Goal: Task Accomplishment & Management: Manage account settings

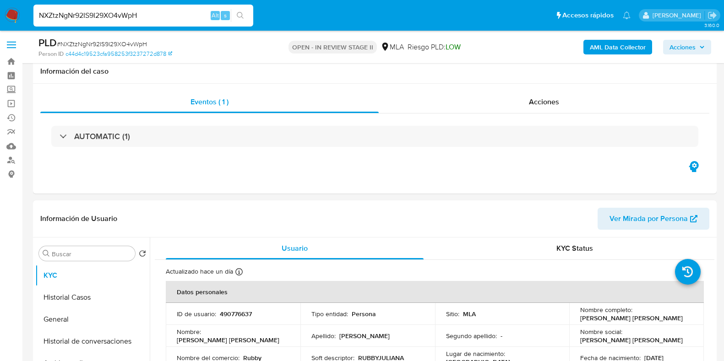
select select "10"
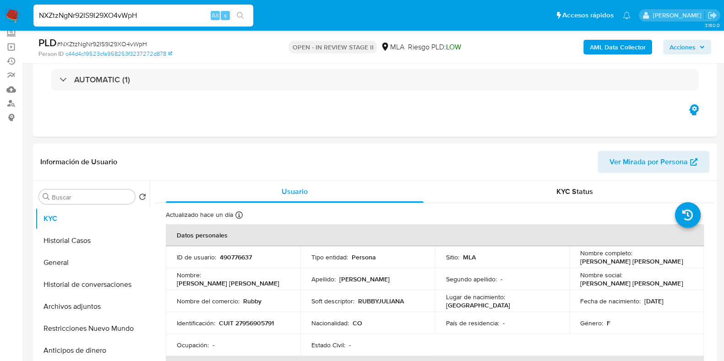
scroll to position [114, 0]
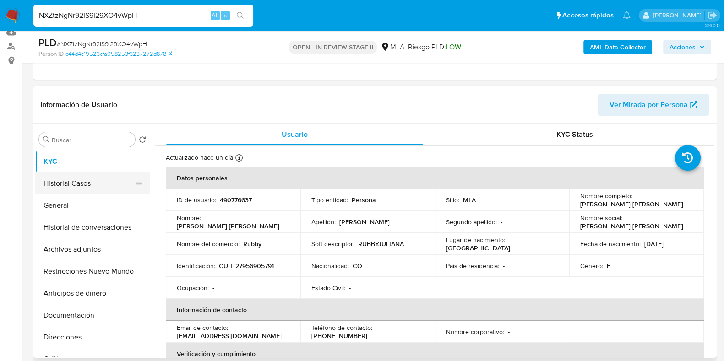
click at [87, 179] on button "Historial Casos" at bounding box center [88, 184] width 107 height 22
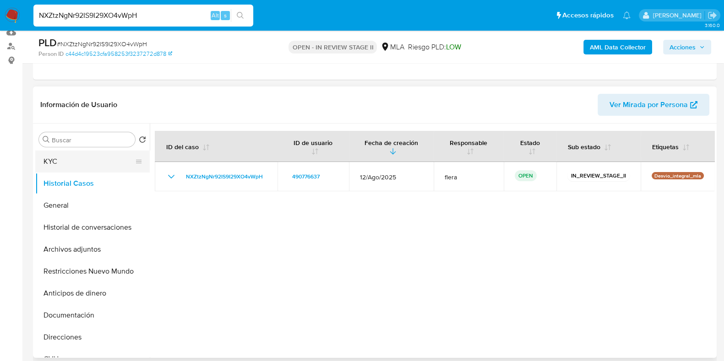
click at [94, 163] on button "KYC" at bounding box center [88, 162] width 107 height 22
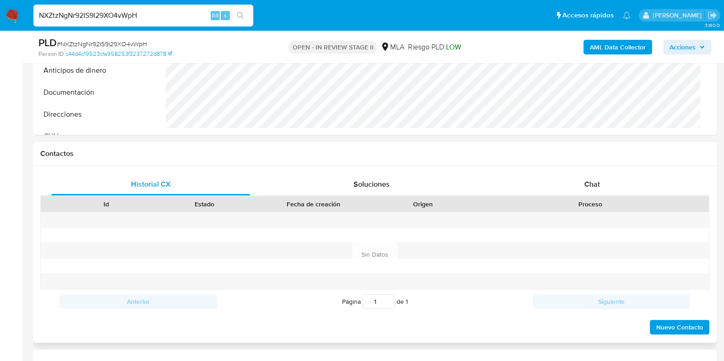
scroll to position [400, 0]
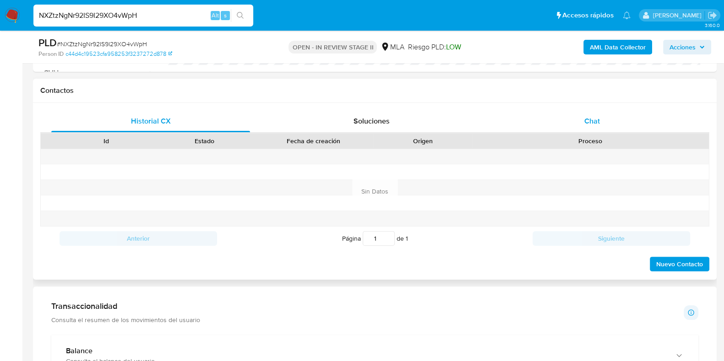
click at [595, 111] on div "Chat" at bounding box center [591, 121] width 199 height 22
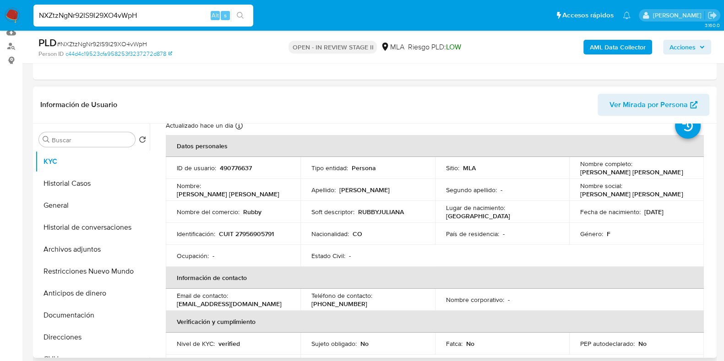
scroll to position [0, 0]
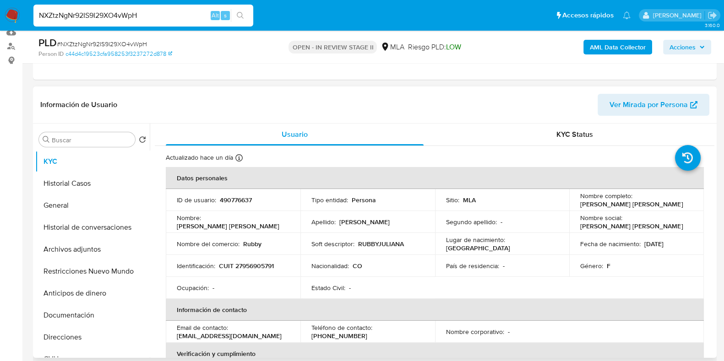
drag, startPoint x: 673, startPoint y: 204, endPoint x: 577, endPoint y: 206, distance: 96.6
click at [580, 206] on div "Nombre completo : Rubby Juliana Romero Chaparro" at bounding box center [636, 200] width 113 height 16
copy p "[PERSON_NAME] [PERSON_NAME]"
click at [232, 196] on p "490776637" at bounding box center [236, 200] width 32 height 8
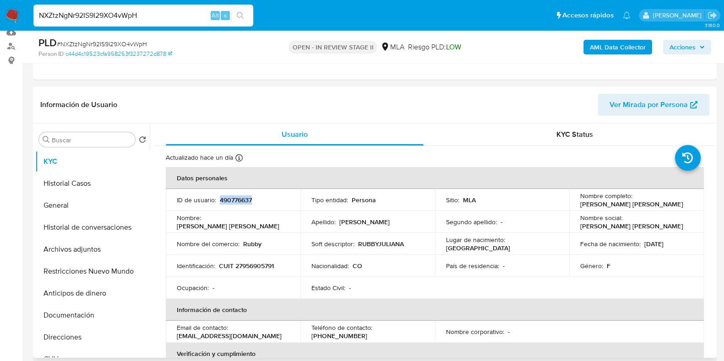
copy p "490776637"
click at [89, 250] on button "Archivos adjuntos" at bounding box center [88, 249] width 107 height 22
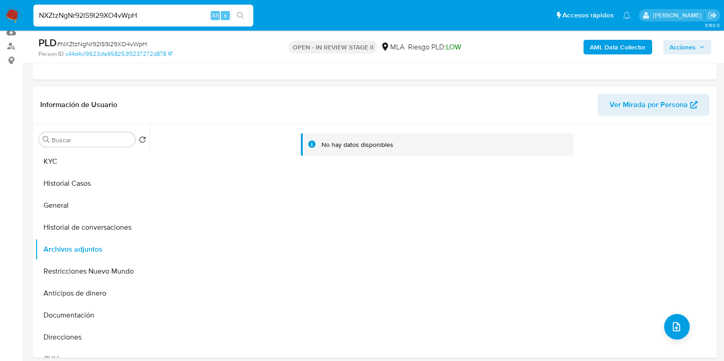
click at [608, 47] on b "AML Data Collector" at bounding box center [617, 47] width 56 height 15
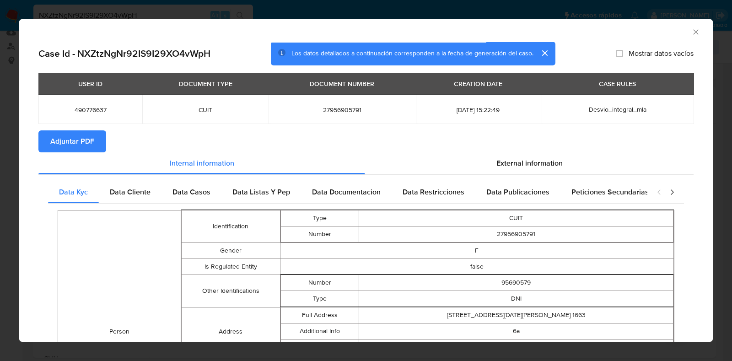
click at [90, 146] on span "Adjuntar PDF" at bounding box center [72, 141] width 44 height 20
click at [693, 31] on icon "Cerrar ventana" at bounding box center [695, 31] width 5 height 5
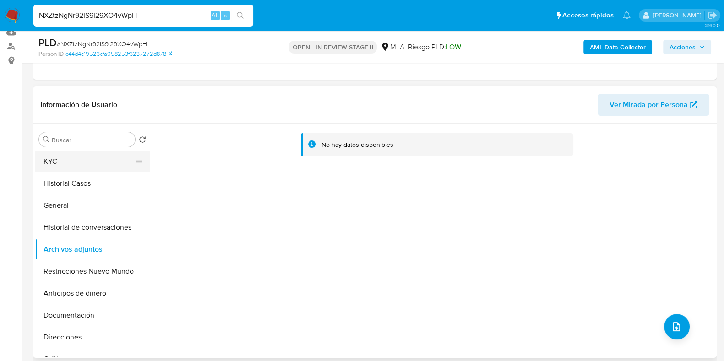
click at [59, 159] on button "KYC" at bounding box center [88, 162] width 107 height 22
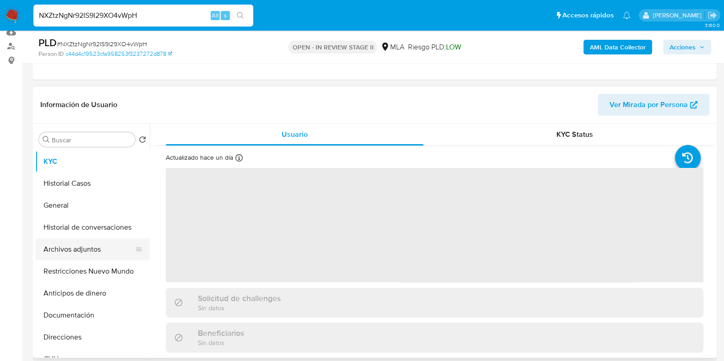
click at [101, 247] on button "Archivos adjuntos" at bounding box center [88, 249] width 107 height 22
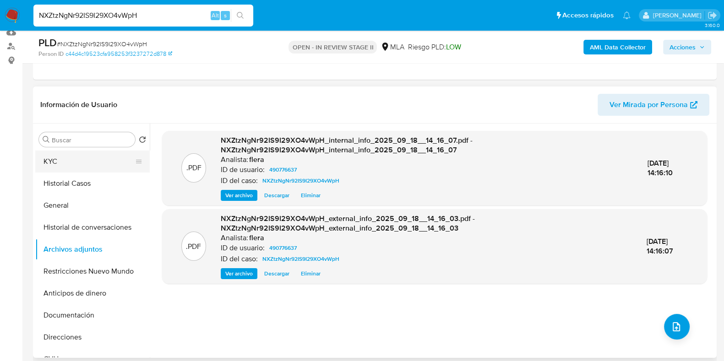
click at [76, 161] on button "KYC" at bounding box center [88, 162] width 107 height 22
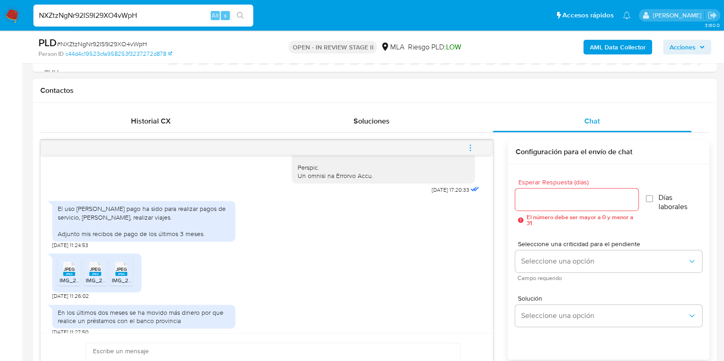
scroll to position [488, 0]
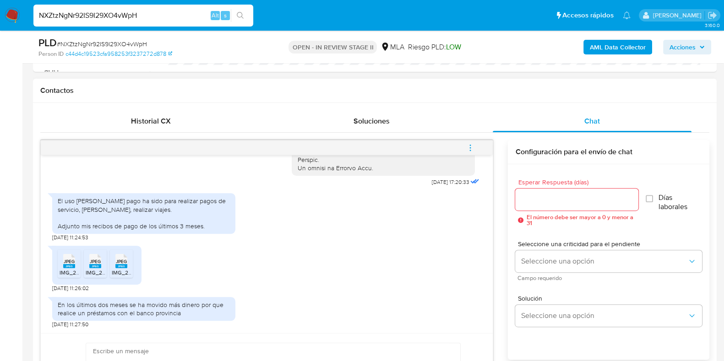
click at [66, 265] on rect at bounding box center [69, 266] width 12 height 4
click at [96, 265] on rect at bounding box center [95, 266] width 12 height 4
click at [125, 262] on span "JPEG" at bounding box center [121, 262] width 11 height 6
click at [104, 40] on span "# NXZtzNgNr92IS9I29XO4vWpH" at bounding box center [102, 43] width 90 height 9
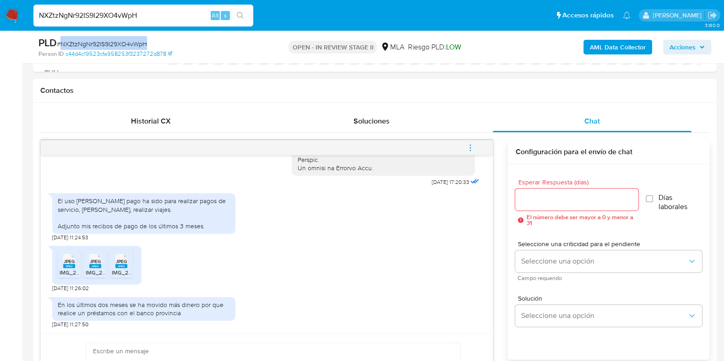
copy span "NXZtzNgNr92IS9I29XO4vWpH"
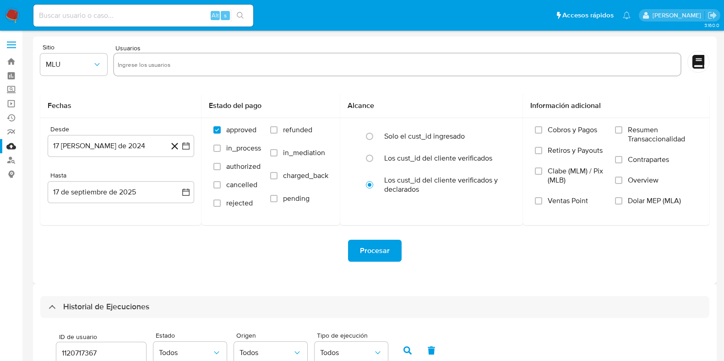
select select "10"
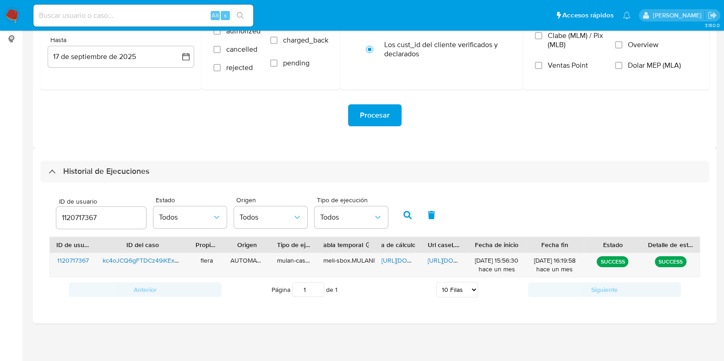
click at [89, 220] on input "1120717367" at bounding box center [101, 218] width 90 height 12
type input "490776637"
click at [405, 213] on icon "button" at bounding box center [407, 215] width 8 height 8
click at [395, 259] on span "https://docs.google.com/spreadsheets/d/1CxpYmwuLq6_rP0XUL_wmtFOCDCDH4DN8iL3TNcz…" at bounding box center [412, 260] width 63 height 9
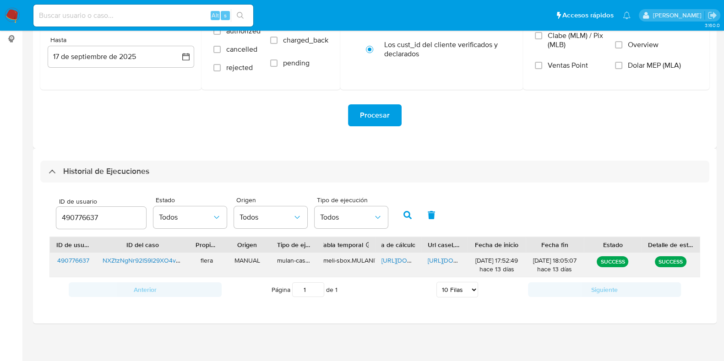
click at [438, 262] on span "https://docs.google.com/document/d/12RO_1jSlfayITiUfrj1pz4uvosAkXmdPhCLMJQXTFMs…" at bounding box center [458, 260] width 63 height 9
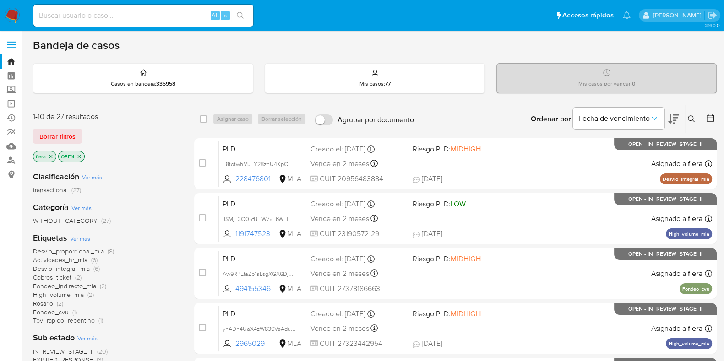
click at [693, 118] on icon at bounding box center [690, 118] width 7 height 7
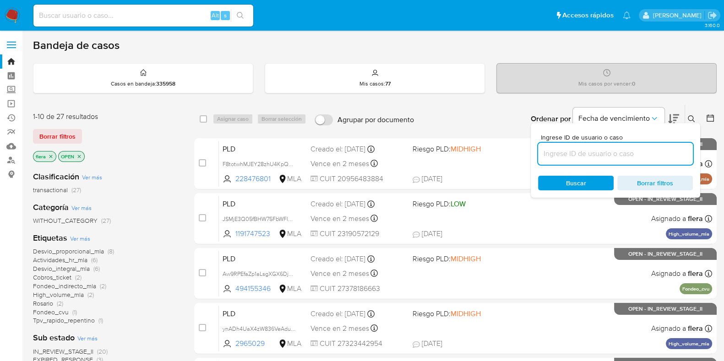
click at [617, 157] on input at bounding box center [615, 154] width 155 height 12
type input "NXZtzNgNr92IS9I29XO4vWpH"
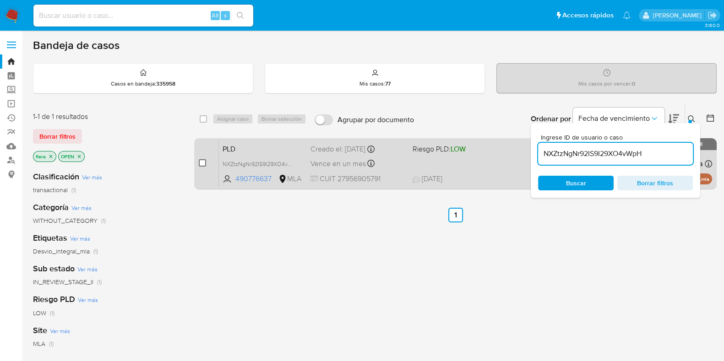
click at [203, 161] on input "checkbox" at bounding box center [202, 162] width 7 height 7
checkbox input "true"
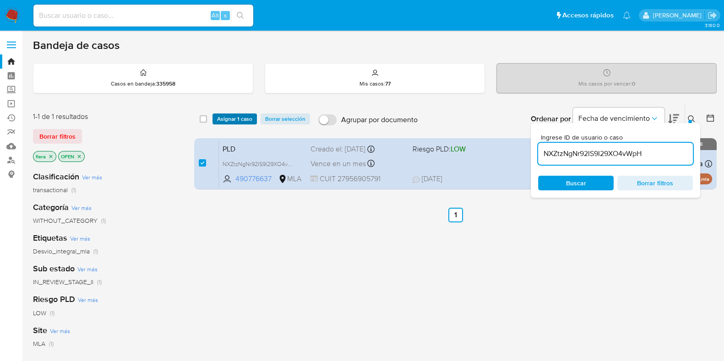
click at [227, 120] on span "Asignar 1 caso" at bounding box center [234, 118] width 35 height 9
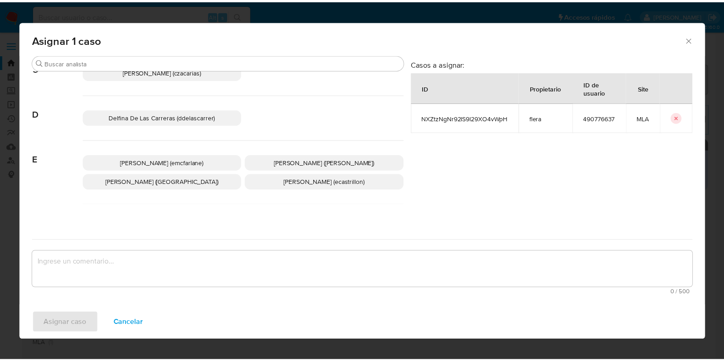
scroll to position [172, 0]
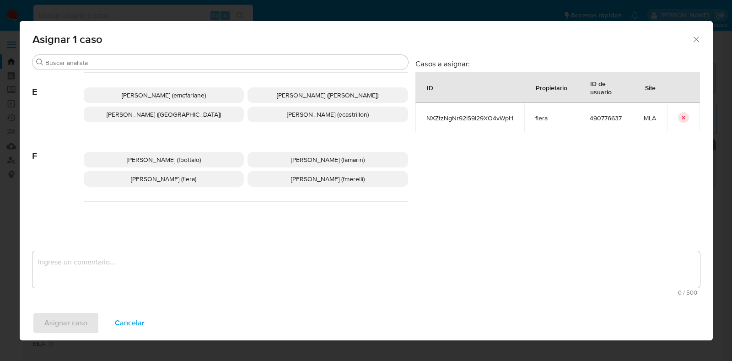
click at [194, 179] on span "Florencia Cecilia Lera (flera)" at bounding box center [163, 178] width 65 height 9
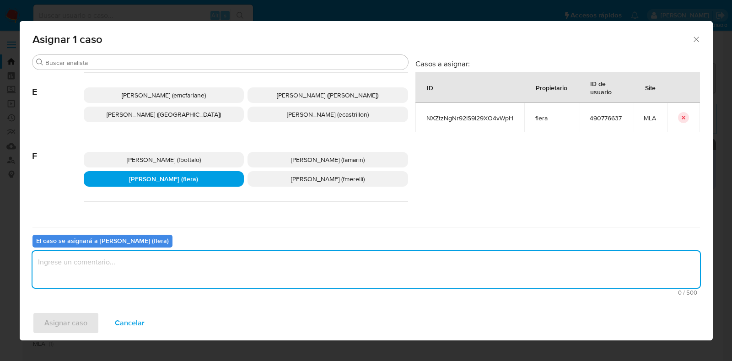
click at [182, 276] on textarea "assign-modal" at bounding box center [366, 269] width 668 height 37
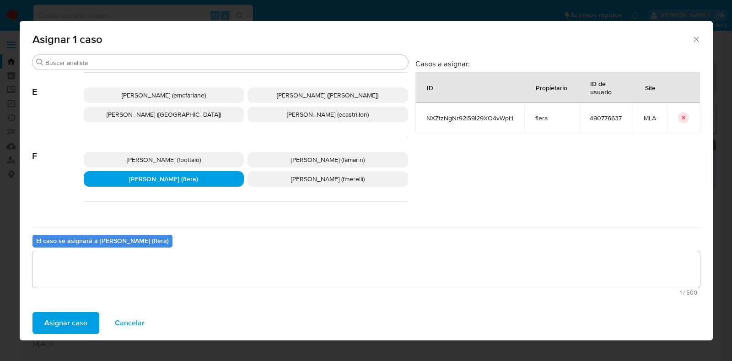
click at [61, 324] on span "Asignar caso" at bounding box center [65, 323] width 43 height 20
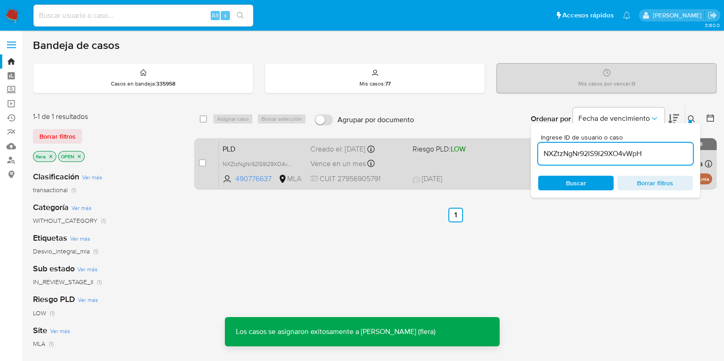
click at [259, 146] on span "PLD" at bounding box center [262, 148] width 81 height 12
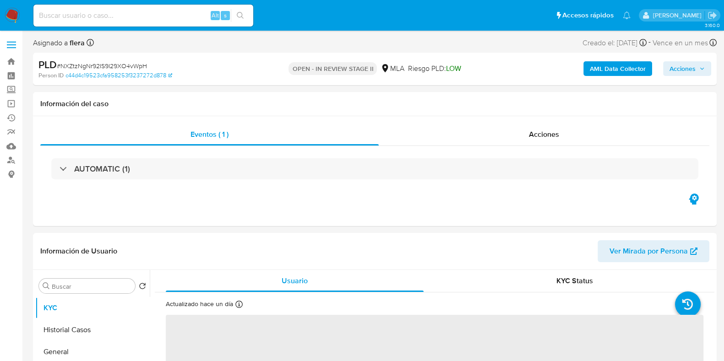
select select "10"
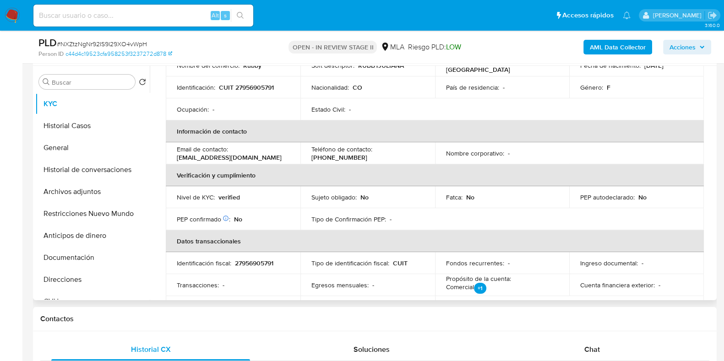
scroll to position [228, 0]
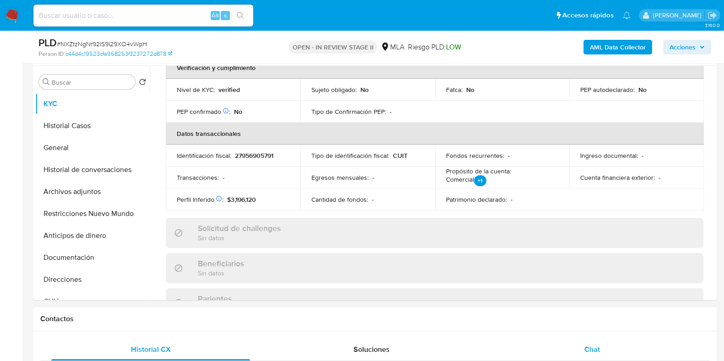
click at [593, 349] on span "Chat" at bounding box center [592, 349] width 16 height 11
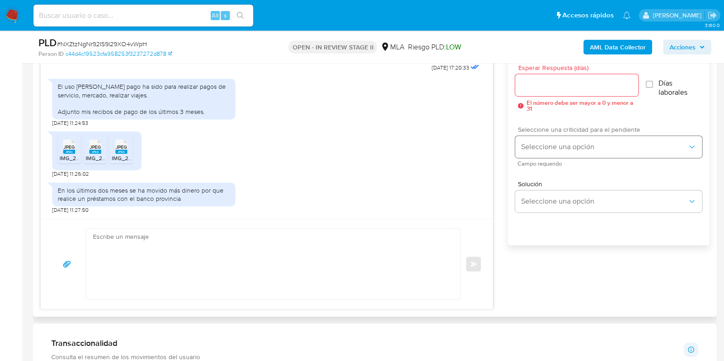
scroll to position [515, 0]
click at [252, 275] on textarea at bounding box center [271, 263] width 356 height 70
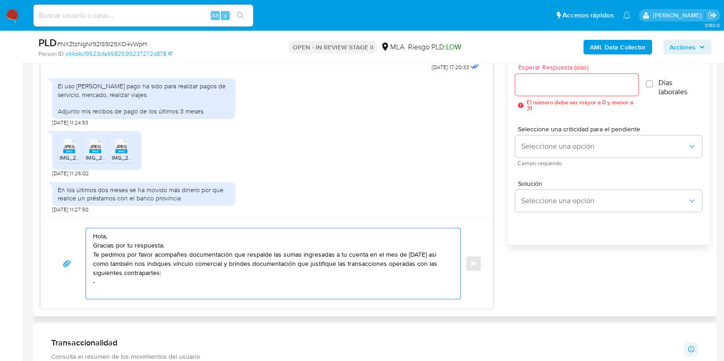
click at [95, 263] on textarea "Hola, Gracias por tu respuesta. Te pedimos por favor acompañes documentación qu…" at bounding box center [271, 263] width 356 height 70
drag, startPoint x: 127, startPoint y: 282, endPoint x: 139, endPoint y: 281, distance: 12.4
click at [127, 282] on textarea "Hola, Gracias por tu respuesta. Te pedimos por favor acompañes documentación qu…" at bounding box center [271, 263] width 356 height 70
paste textarea "Hector Fabio Henao Cardona"
paste textarea "20955725965"
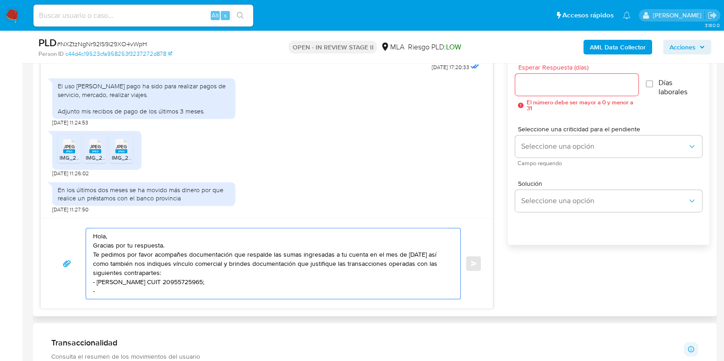
scroll to position [572, 0]
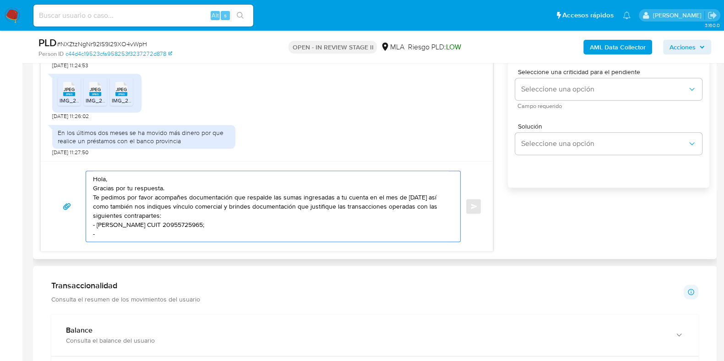
click at [98, 221] on textarea "Hola, Gracias por tu respuesta. Te pedimos por favor acompañes documentación qu…" at bounding box center [271, 206] width 356 height 70
click at [102, 222] on textarea "Hola, Gracias por tu respuesta. Te pedimos por favor acompañes documentación qu…" at bounding box center [271, 206] width 356 height 70
paste textarea "Andres Adolfo Martinez Argumedo"
paste textarea "20963019549"
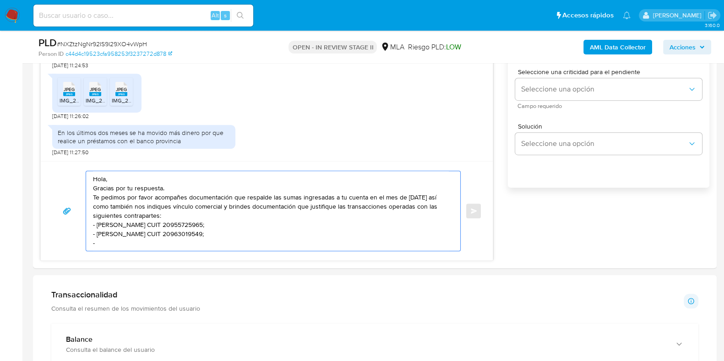
paste textarea "Florencia Paola Raton"
paste textarea "27380683437"
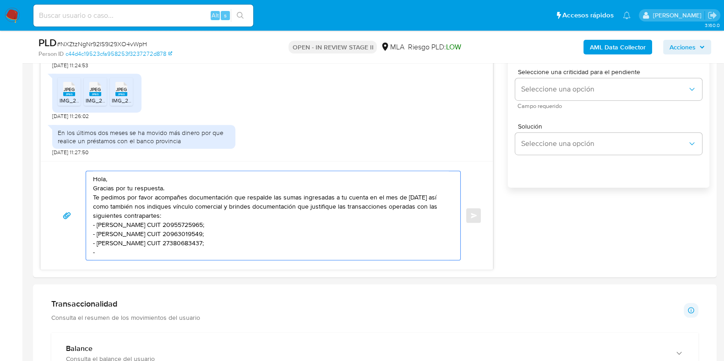
paste textarea "Nicolau Sebastian"
paste textarea "20338976209"
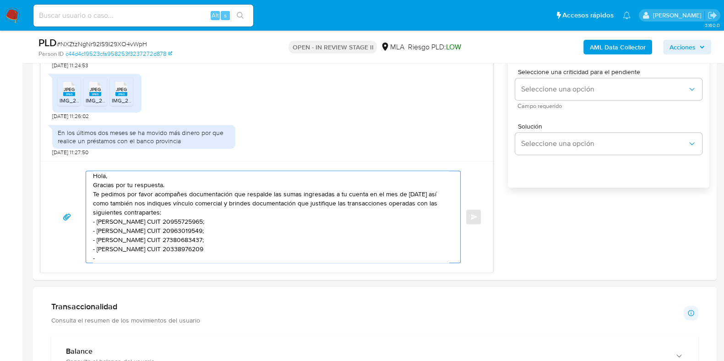
paste textarea "Edwin Arlex Chacon Loaiza"
paste textarea "20958902116"
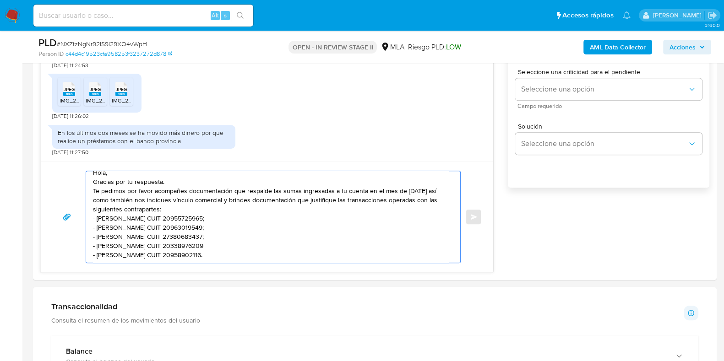
scroll to position [22, 0]
click at [155, 213] on textarea "Hola, Gracias por tu respuesta. Te pedimos por favor acompañes documentación qu…" at bounding box center [271, 217] width 356 height 92
click at [102, 214] on textarea "Hola, Gracias por tu respuesta. Te pedimos por favor acompañes documentación qu…" at bounding box center [271, 217] width 356 height 92
click at [149, 220] on textarea "Hola, Gracias por tu respuesta. Te pedimos por favor acompañes documentación qu…" at bounding box center [271, 217] width 356 height 92
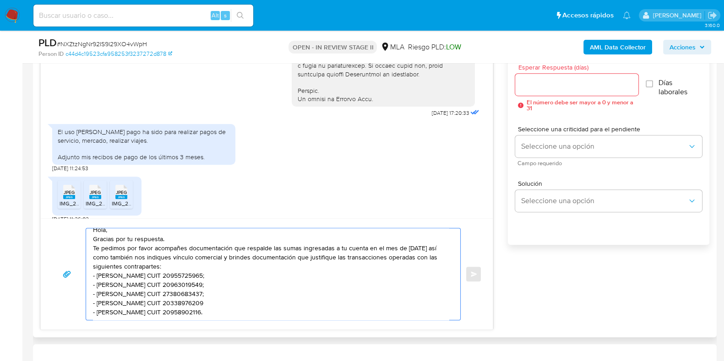
scroll to position [373, 0]
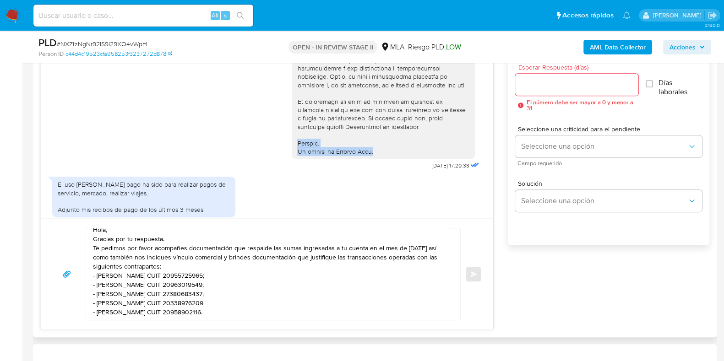
drag, startPoint x: 289, startPoint y: 160, endPoint x: 373, endPoint y: 171, distance: 84.0
copy div "Saludos. El equipo de Mercado Pago."
click at [115, 308] on textarea "Hola, Gracias por tu respuesta. Te pedimos por favor acompañes documentación qu…" at bounding box center [271, 274] width 356 height 92
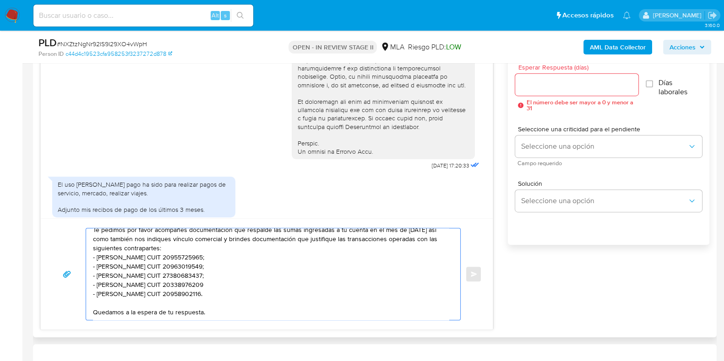
paste textarea "Saludos. El equipo de Mercado Pago."
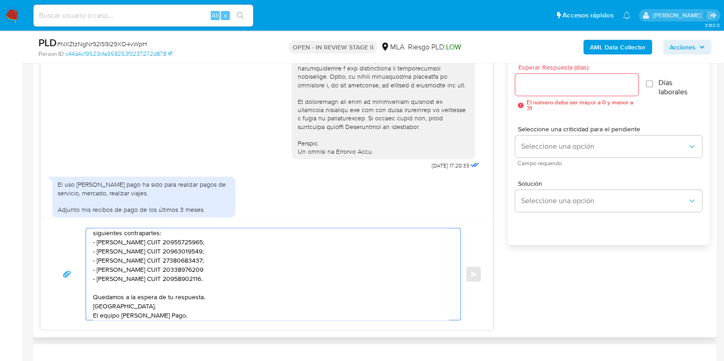
scroll to position [0, 0]
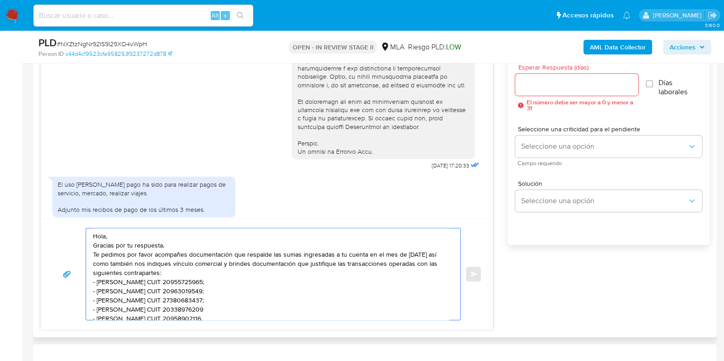
click at [178, 243] on textarea "Hola, Gracias por tu respuesta. Te pedimos por favor acompañes documentación qu…" at bounding box center [271, 274] width 356 height 92
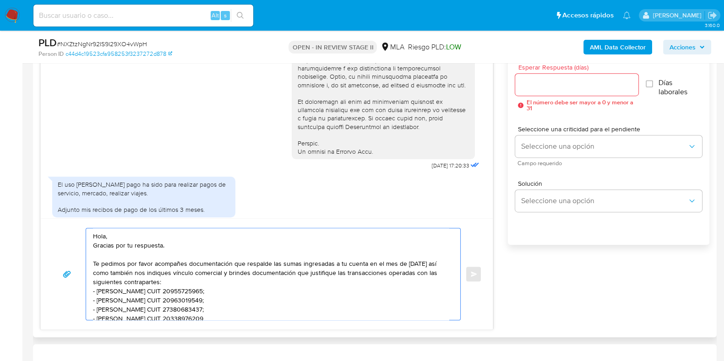
click at [107, 270] on textarea "Hola, Gracias por tu respuesta. Te pedimos por favor acompañes documentación qu…" at bounding box center [271, 274] width 356 height 92
click at [249, 274] on textarea "Hola, Gracias por tu respuesta. Te pedimos por favor acompañes documentación qu…" at bounding box center [271, 274] width 356 height 92
type textarea "Hola, Gracias por tu respuesta. Te pedimos por favor acompañes documentación qu…"
click at [545, 77] on div at bounding box center [576, 85] width 123 height 22
click at [540, 85] on input "Esperar Respuesta (días)" at bounding box center [576, 85] width 123 height 12
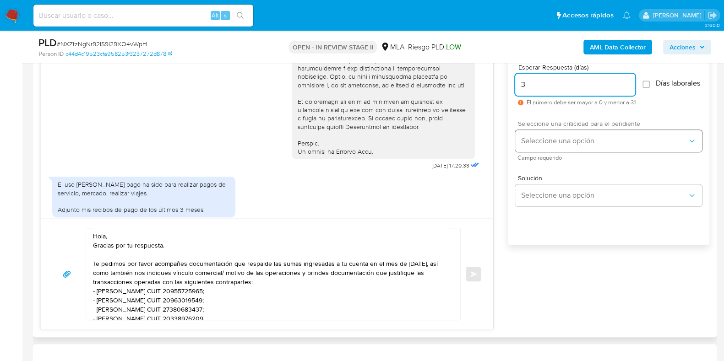
type input "3"
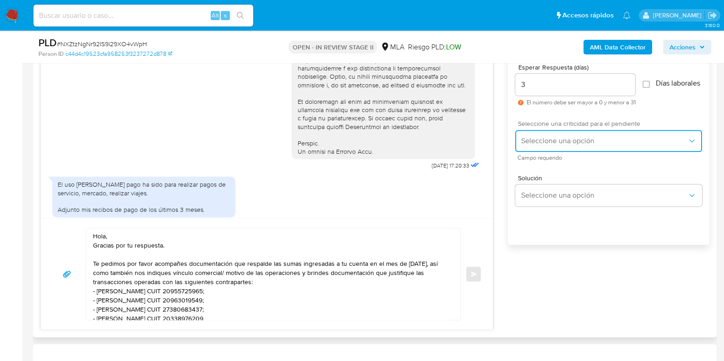
click at [535, 145] on span "Seleccione una opción" at bounding box center [603, 140] width 167 height 9
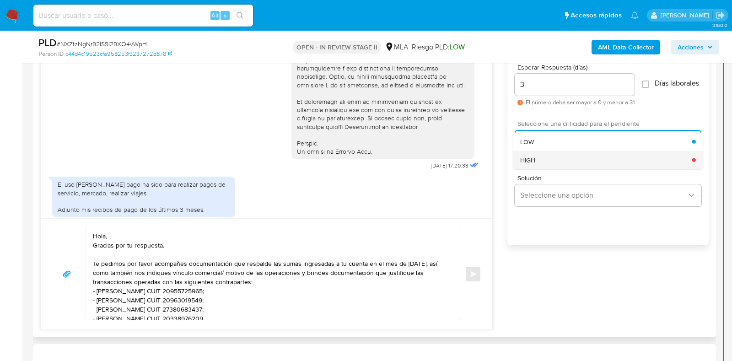
click at [539, 165] on div "HIGH" at bounding box center [606, 160] width 172 height 18
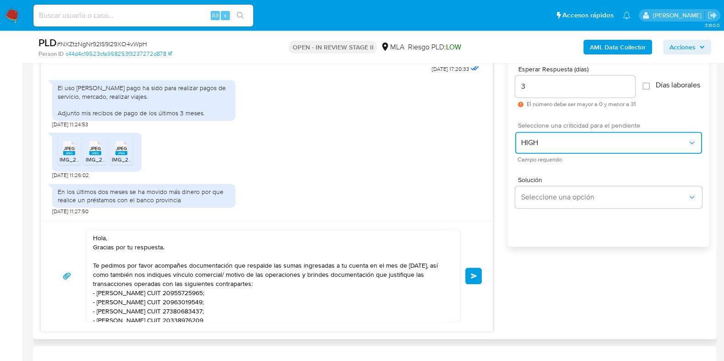
scroll to position [515, 0]
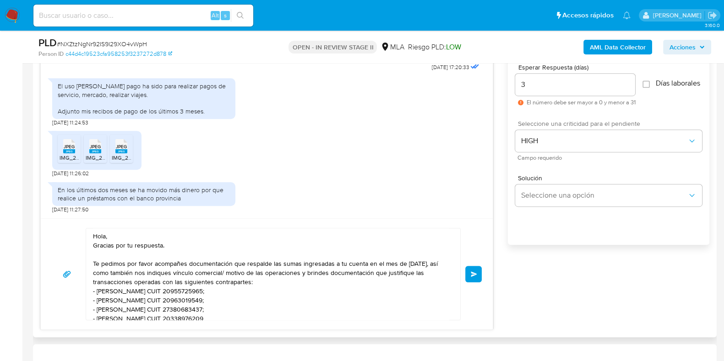
click at [476, 272] on span "Enviar" at bounding box center [473, 273] width 6 height 5
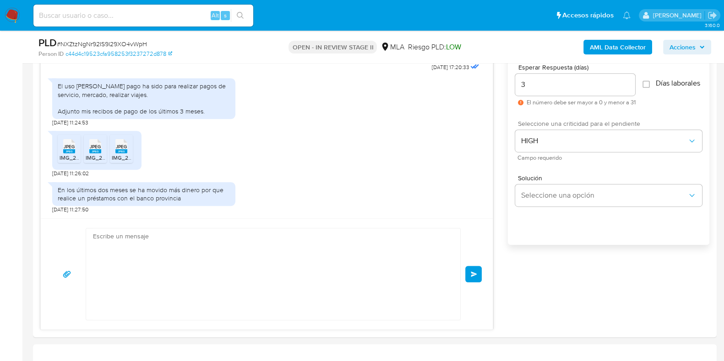
scroll to position [664, 0]
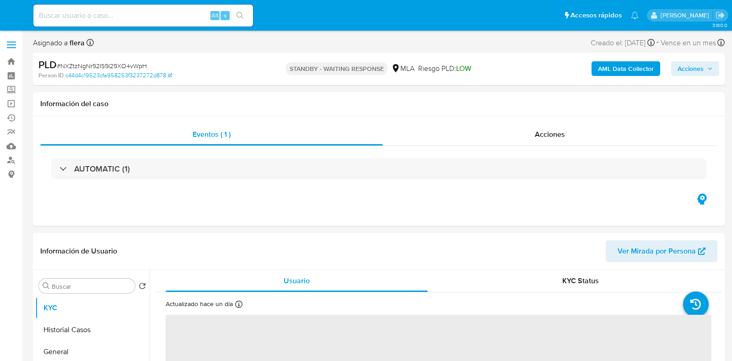
select select "10"
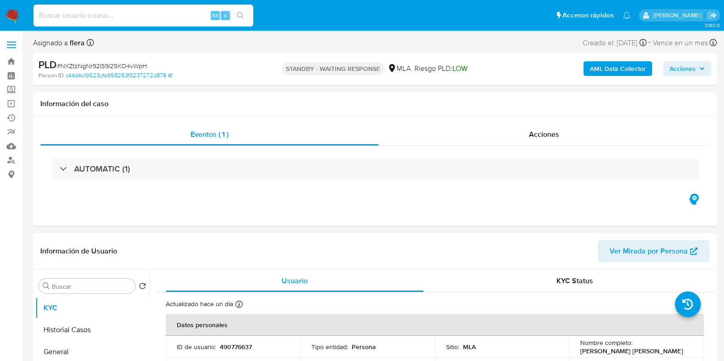
click at [135, 17] on input at bounding box center [143, 16] width 220 height 12
paste input "SJgDxuQcSRR4Z276r36i5j3F"
type input "SJgDxuQcSRR4Z276r36i5j3F"
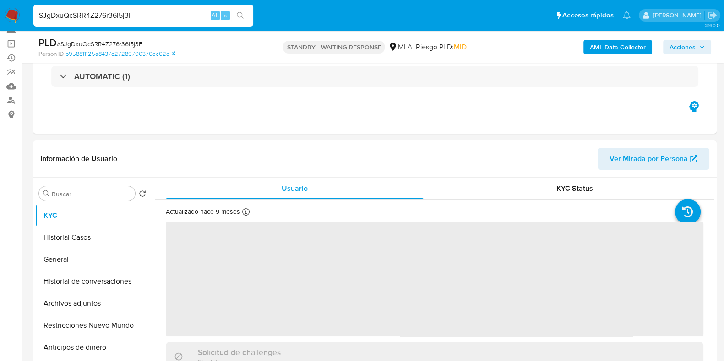
scroll to position [172, 0]
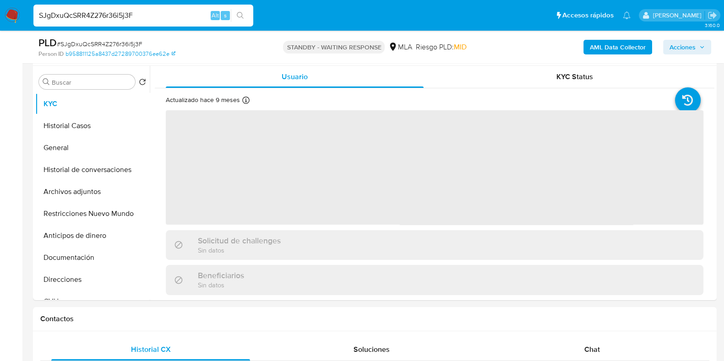
select select "10"
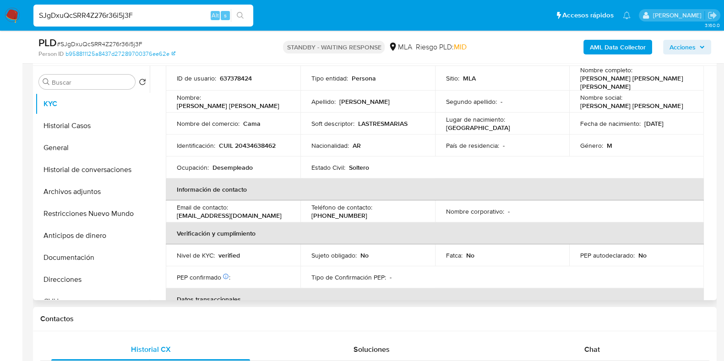
scroll to position [114, 0]
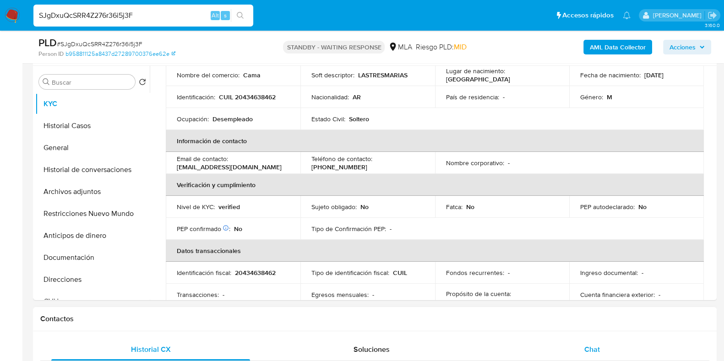
click at [592, 351] on span "Chat" at bounding box center [592, 349] width 16 height 11
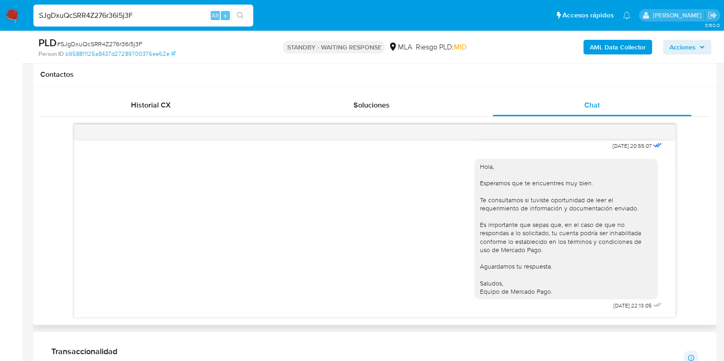
scroll to position [457, 0]
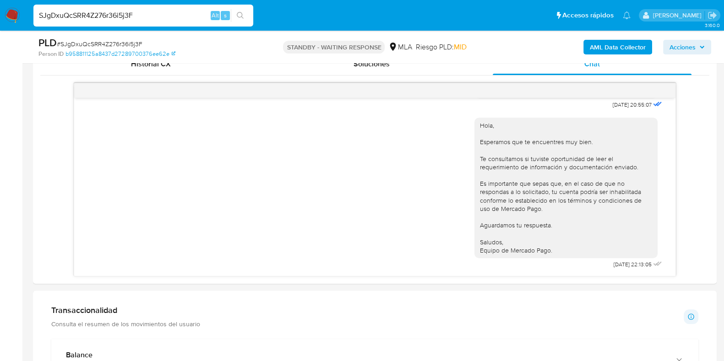
click at [111, 14] on input "SJgDxuQcSRR4Z276r36i5j3F" at bounding box center [143, 16] width 220 height 12
paste input "58rGlq0mKjVL6q15d6sIgpO4"
type input "58rGlq0mKjVL6q15d6sIgpO4"
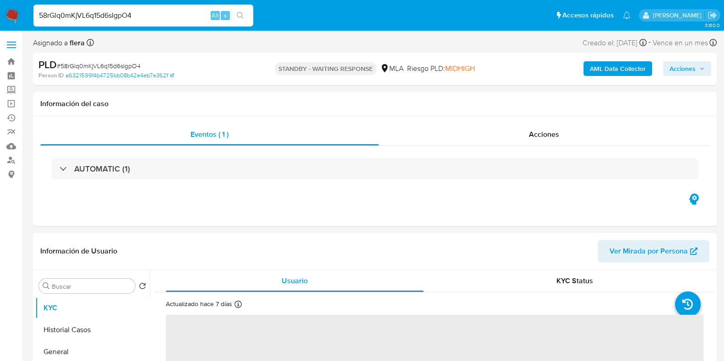
select select "10"
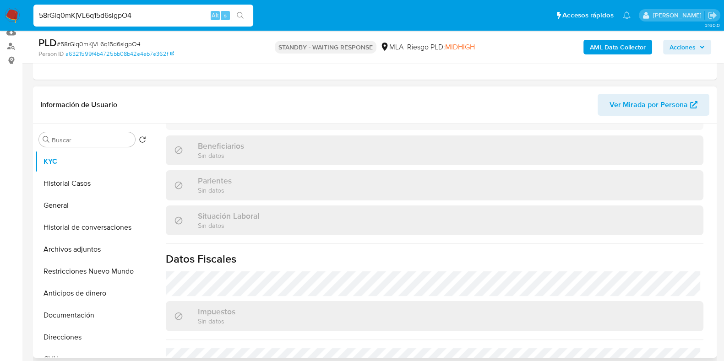
scroll to position [481, 0]
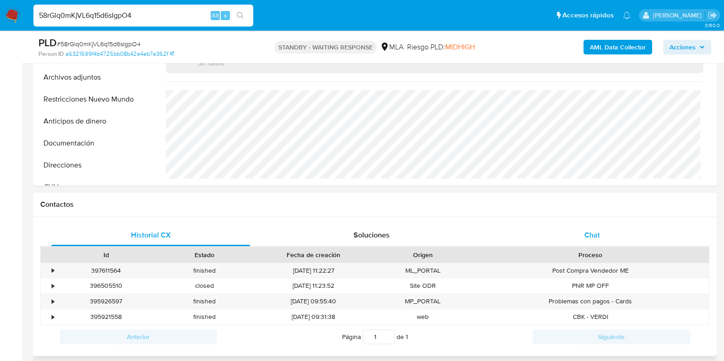
click at [586, 230] on span "Chat" at bounding box center [592, 235] width 16 height 11
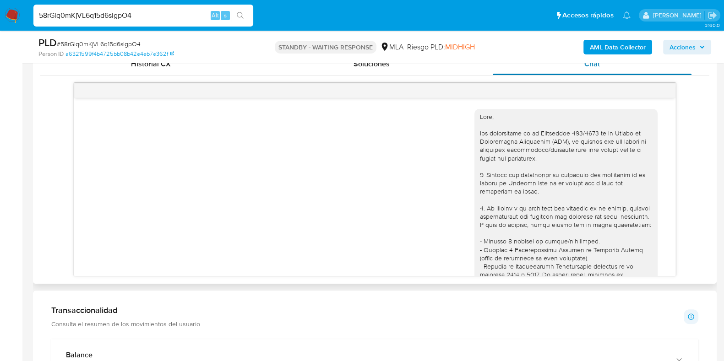
scroll to position [841, 0]
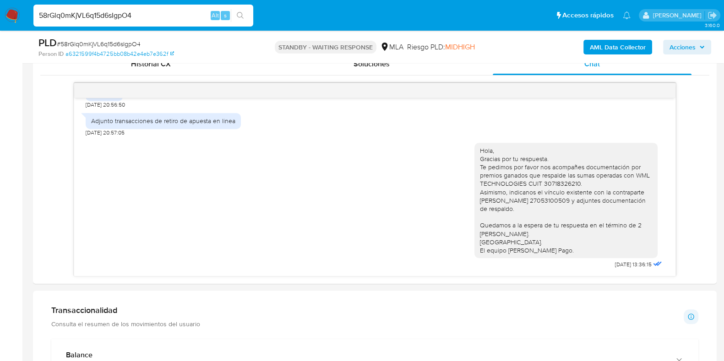
click at [114, 13] on input "58rGlq0mKjVL6q15d6sIgpO4" at bounding box center [143, 16] width 220 height 12
paste input "8X1X5HY0w42O0i6K7KrIXGwz"
type input "8X1X5HY0w42O0i6K7KrIXGwz"
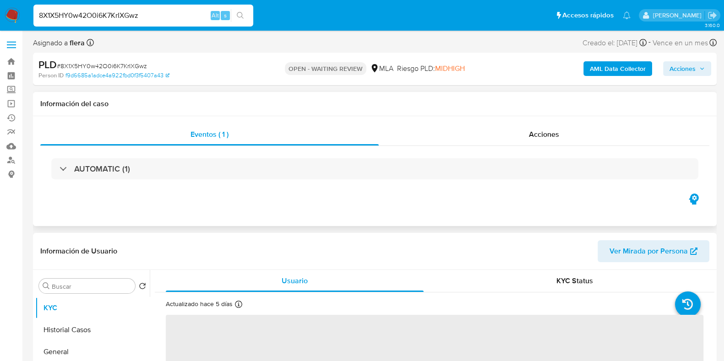
select select "10"
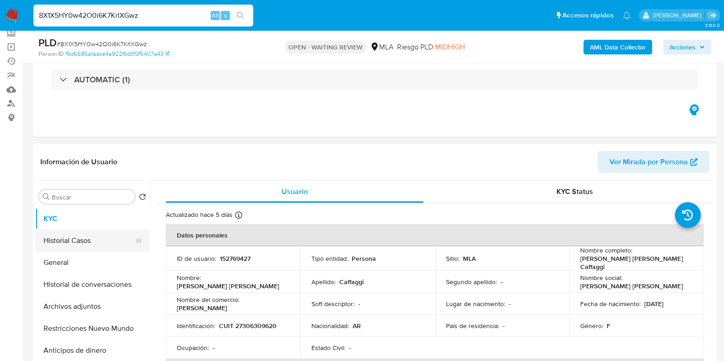
click at [76, 244] on button "Historial Casos" at bounding box center [88, 241] width 107 height 22
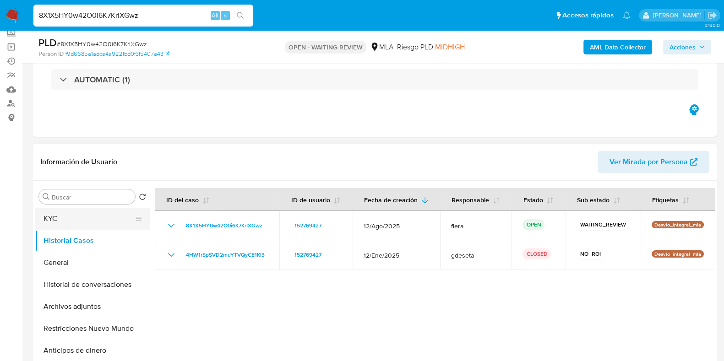
click at [50, 209] on button "KYC" at bounding box center [88, 219] width 107 height 22
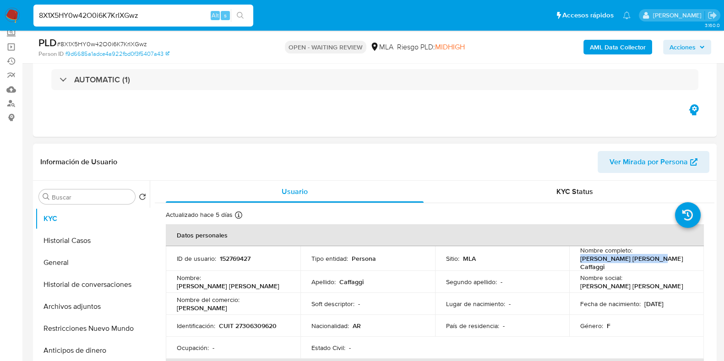
drag, startPoint x: 646, startPoint y: 262, endPoint x: 578, endPoint y: 262, distance: 68.2
click at [580, 262] on div "Nombre completo : Natalia Vanesa Caffaggi" at bounding box center [636, 258] width 113 height 25
copy p "Natalia Vanesa Caffaggi"
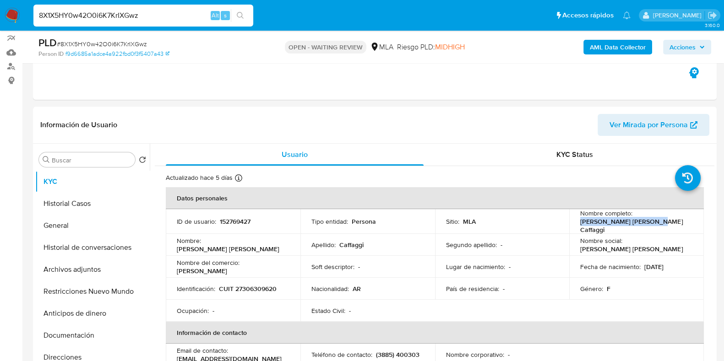
scroll to position [172, 0]
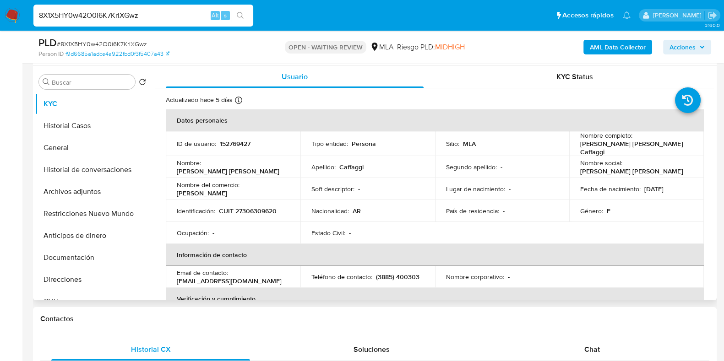
click at [250, 208] on p "CUIT 27306309620" at bounding box center [248, 211] width 58 height 8
copy p "27306309620"
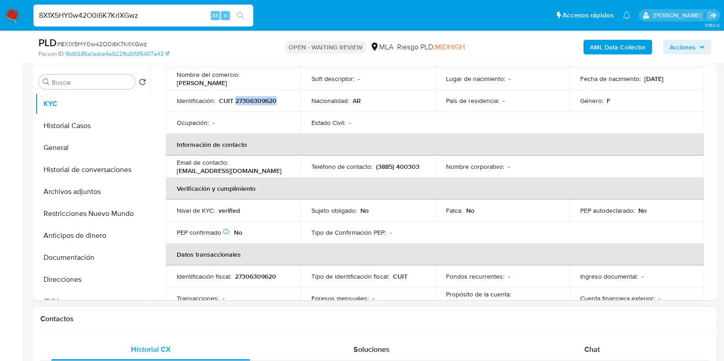
scroll to position [114, 0]
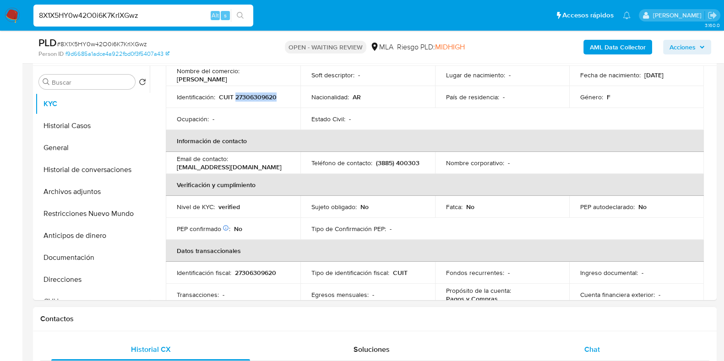
click at [583, 344] on div "Chat" at bounding box center [591, 350] width 199 height 22
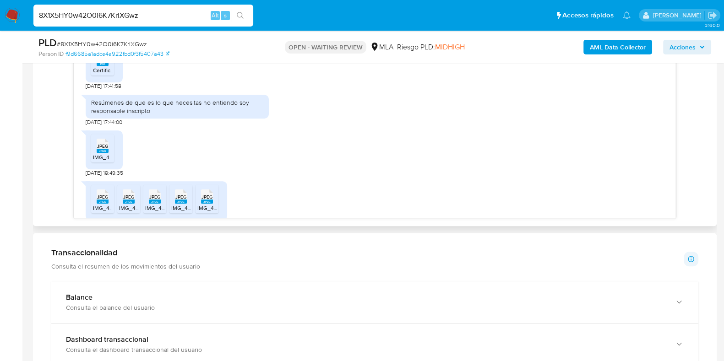
scroll to position [632, 0]
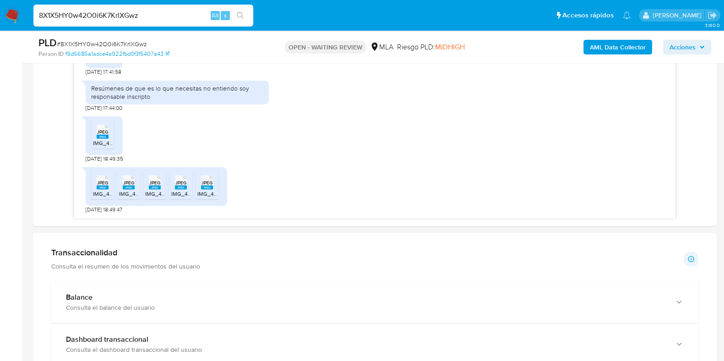
click at [128, 42] on span "# 8X1X5HY0w42O0i6K7KrIXGwz" at bounding box center [102, 43] width 90 height 9
copy span "8X1X5HY0w42O0i6K7KrIXGwz"
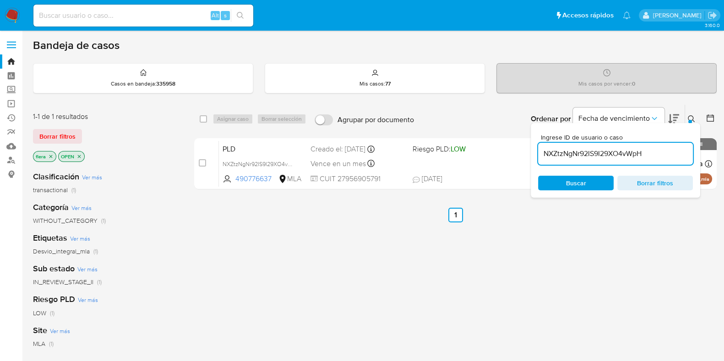
click at [582, 157] on input "NXZtzNgNr92IS9I29XO4vWpH" at bounding box center [615, 154] width 155 height 12
paste input "8X1X5HY0w42O0i6K7KrIXGwz"
type input "8X1X5HY0w42O0i6K7KrIXGwz"
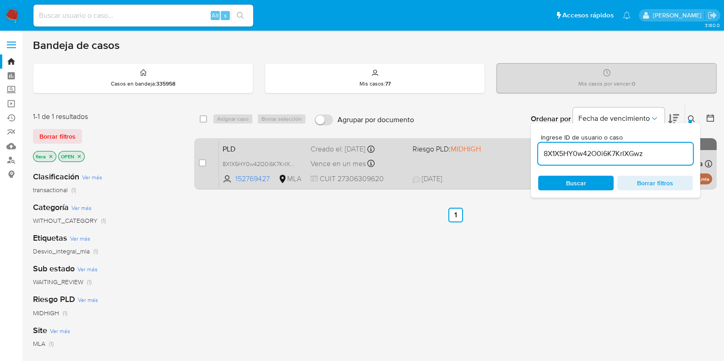
click at [206, 161] on div "case-item-checkbox No es posible asignar el caso" at bounding box center [209, 164] width 20 height 46
click at [203, 163] on input "checkbox" at bounding box center [202, 162] width 7 height 7
checkbox input "true"
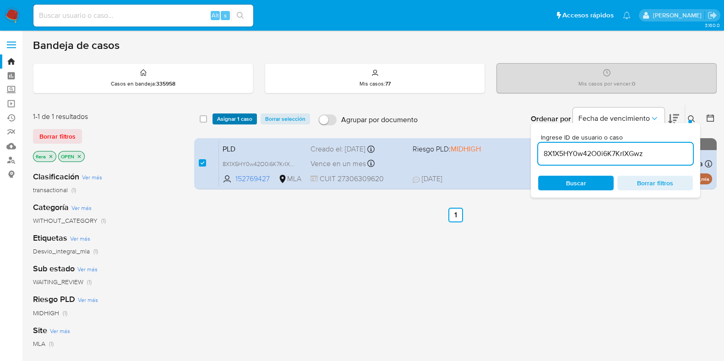
click at [237, 121] on span "Asignar 1 caso" at bounding box center [234, 118] width 35 height 9
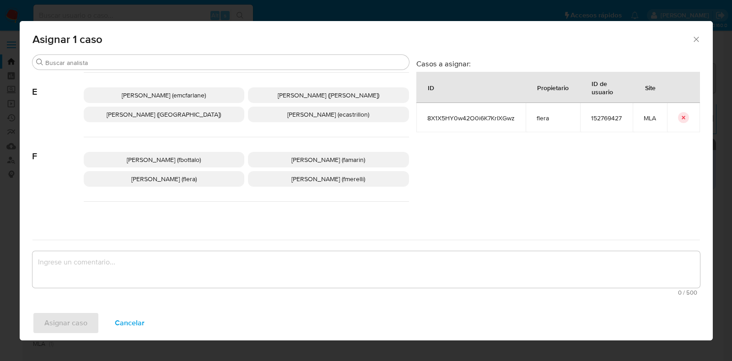
scroll to position [228, 0]
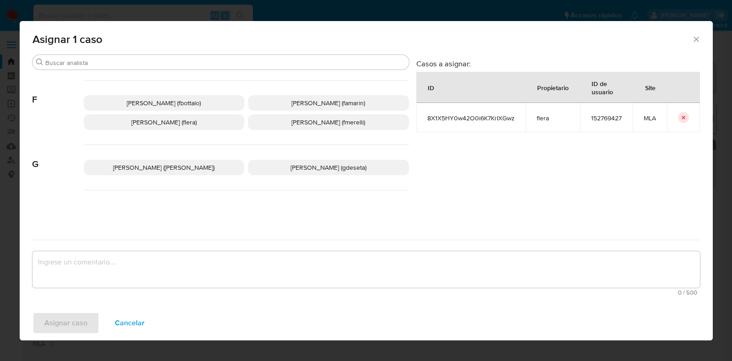
click at [207, 127] on p "[PERSON_NAME] (flera)" at bounding box center [164, 122] width 161 height 16
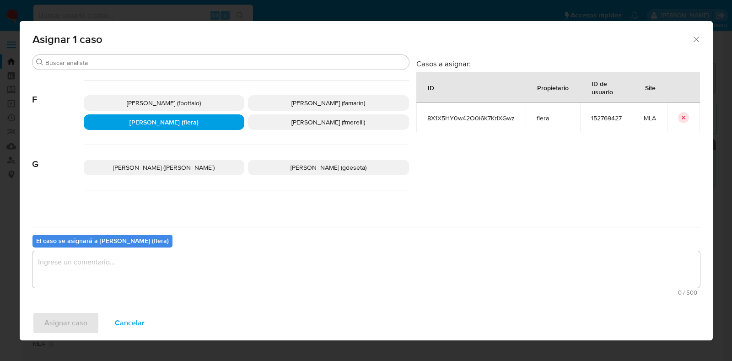
click at [216, 256] on textarea "assign-modal" at bounding box center [366, 269] width 668 height 37
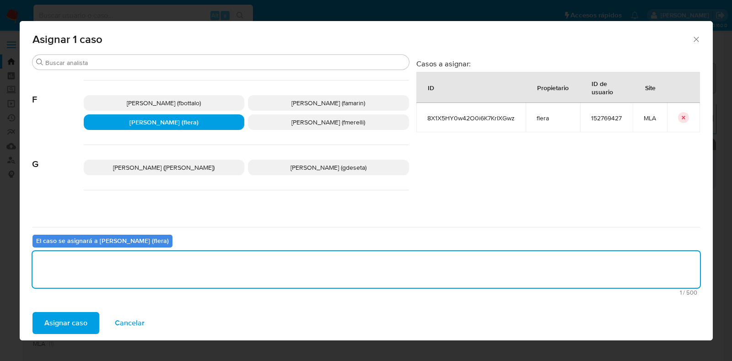
click at [90, 323] on button "Asignar caso" at bounding box center [65, 323] width 67 height 22
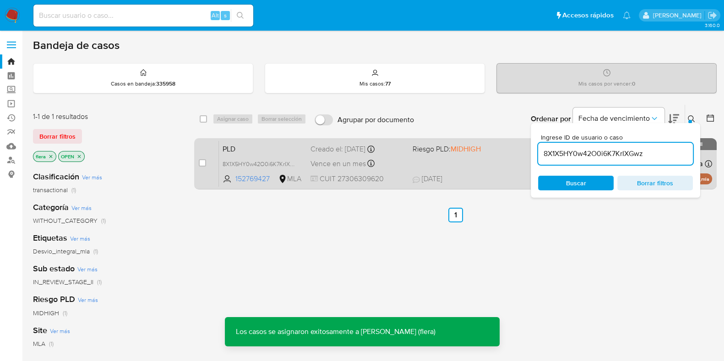
click at [235, 150] on span "PLD" at bounding box center [262, 148] width 81 height 12
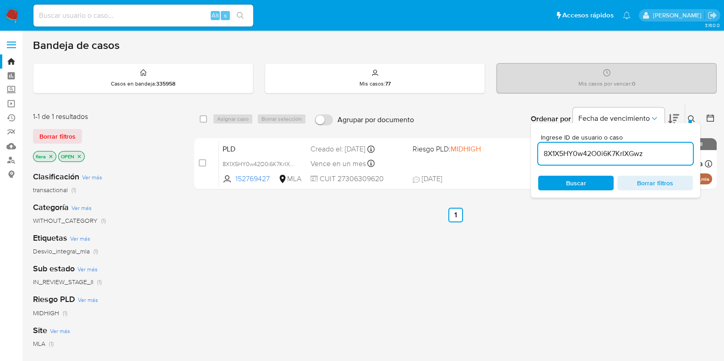
click at [593, 154] on input "8X1X5HY0w42O0i6K7KrIXGwz" at bounding box center [615, 154] width 155 height 12
paste input "OVt5iRRLXcIPYY0pY4U4Wmli"
type input "OVt5iRRLXcIPYY0pY4U4Wmli"
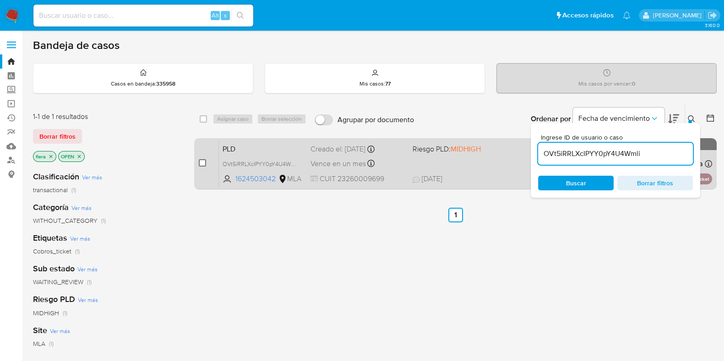
click at [205, 161] on input "checkbox" at bounding box center [202, 162] width 7 height 7
checkbox input "true"
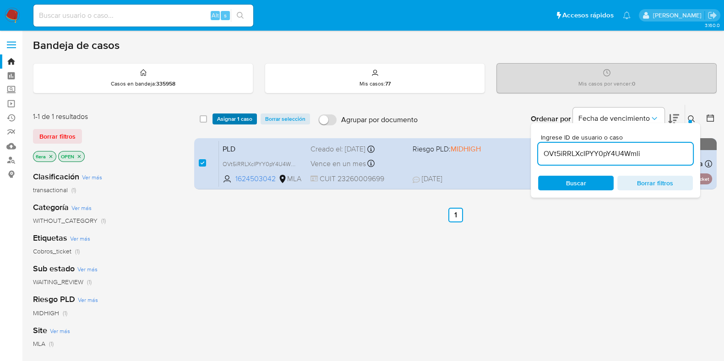
click at [239, 117] on span "Asignar 1 caso" at bounding box center [234, 118] width 35 height 9
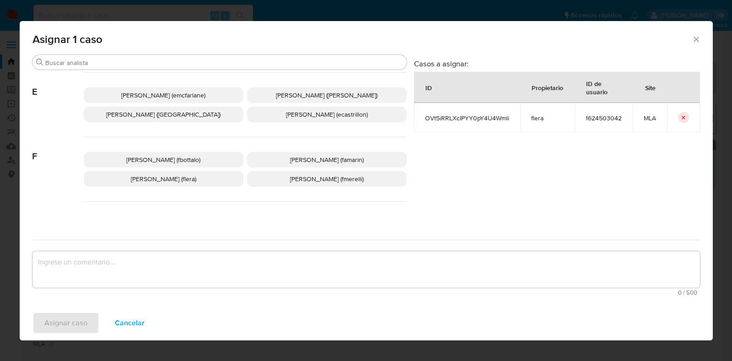
scroll to position [228, 0]
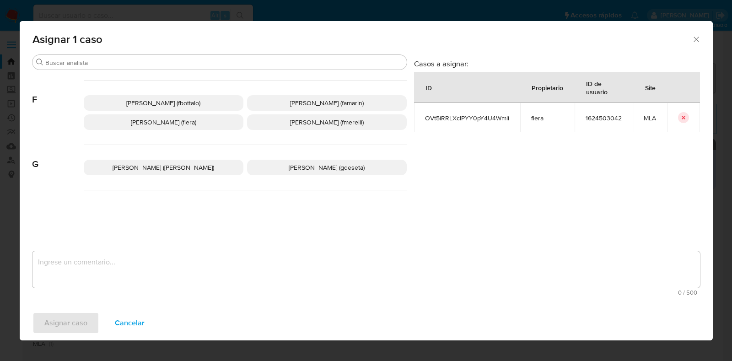
click at [217, 126] on p "[PERSON_NAME] (flera)" at bounding box center [164, 122] width 160 height 16
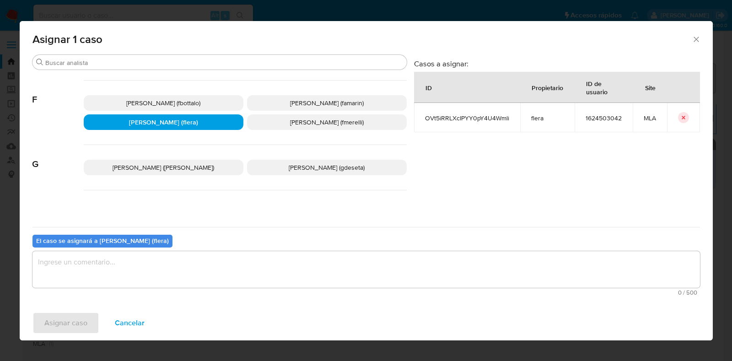
click at [188, 283] on textarea "assign-modal" at bounding box center [366, 269] width 668 height 37
click at [71, 322] on span "Asignar caso" at bounding box center [65, 323] width 43 height 20
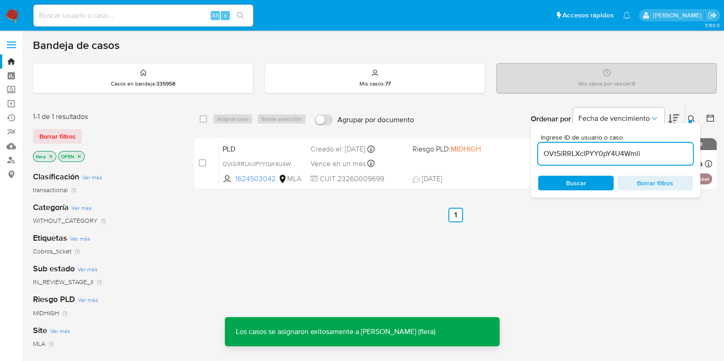
click at [254, 147] on span "PLD" at bounding box center [262, 148] width 81 height 12
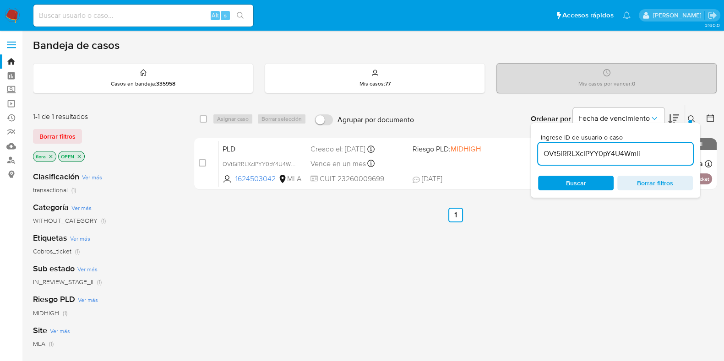
click at [580, 150] on input "OVt5iRRLXcIPYY0pY4U4Wmli" at bounding box center [615, 154] width 155 height 12
paste input "wJLXAgOhicyMNFMBncpD7XQ2"
type input "wJLXAgOhicyMNFMBncpD7XQ2"
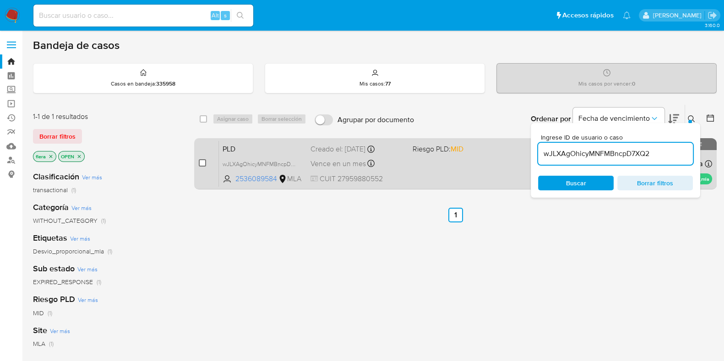
click at [201, 162] on input "checkbox" at bounding box center [202, 162] width 7 height 7
checkbox input "true"
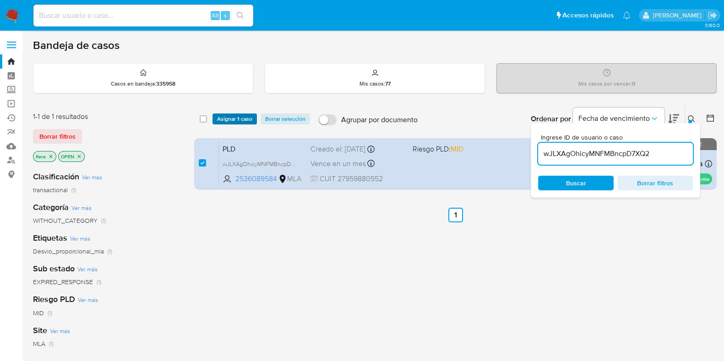
click at [230, 118] on span "Asignar 1 caso" at bounding box center [234, 118] width 35 height 9
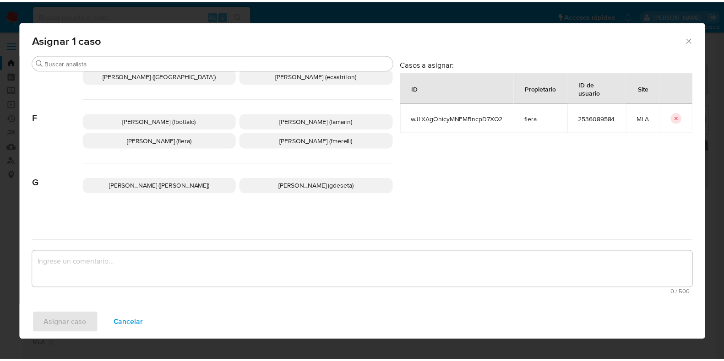
scroll to position [228, 0]
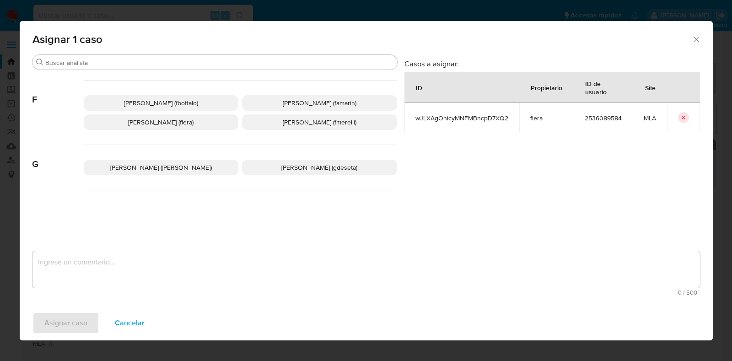
click at [185, 123] on span "[PERSON_NAME] (flera)" at bounding box center [160, 122] width 65 height 9
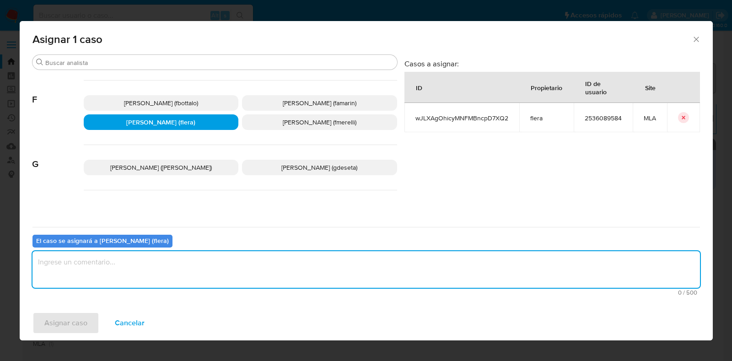
click at [187, 279] on textarea "assign-modal" at bounding box center [366, 269] width 668 height 37
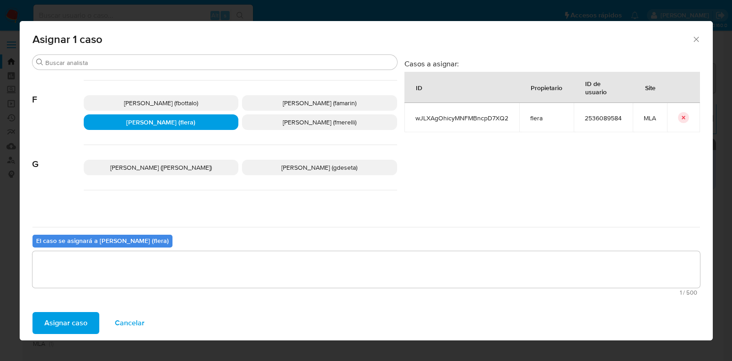
click at [55, 326] on span "Asignar caso" at bounding box center [65, 323] width 43 height 20
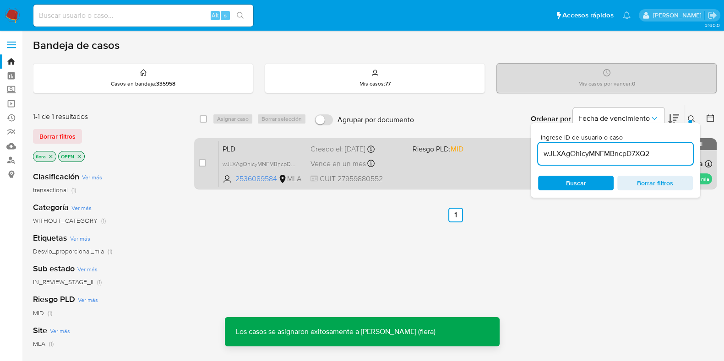
click at [248, 149] on span "PLD" at bounding box center [262, 148] width 81 height 12
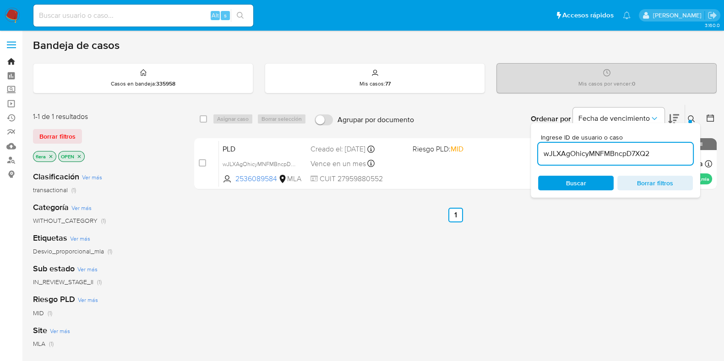
click at [11, 62] on link "Bandeja" at bounding box center [54, 61] width 109 height 14
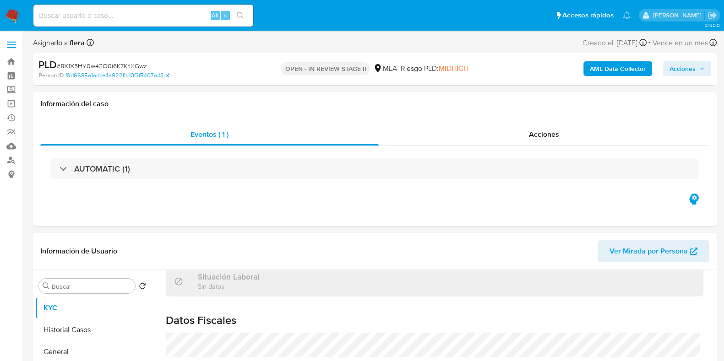
scroll to position [286, 0]
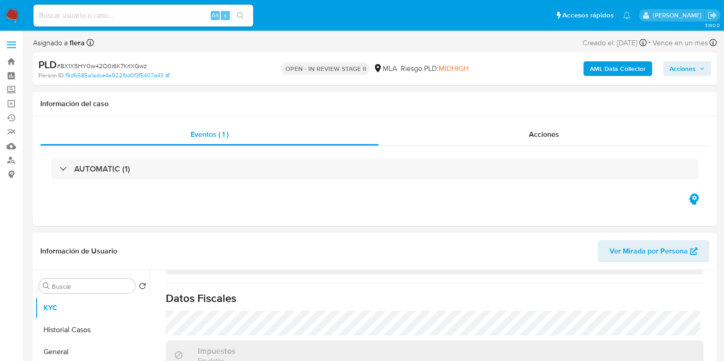
select select "10"
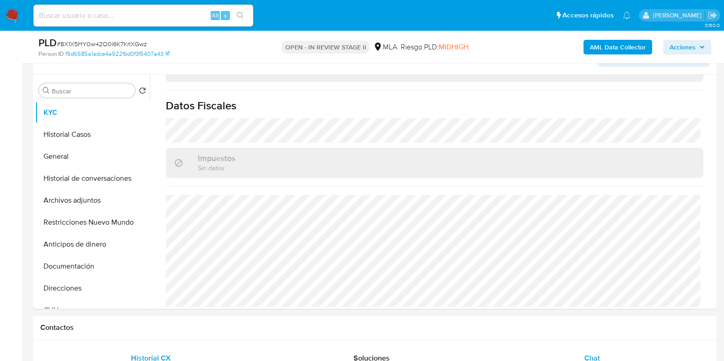
scroll to position [228, 0]
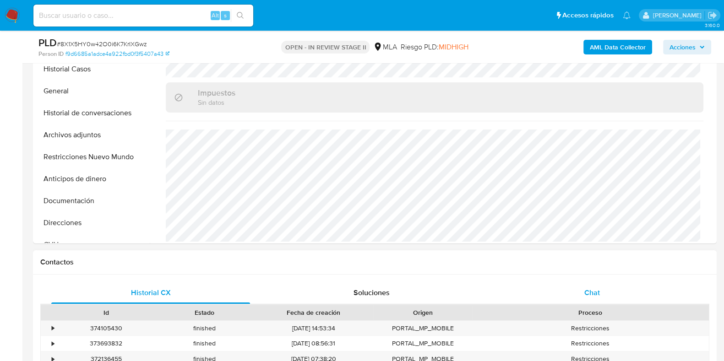
click at [614, 293] on div "Chat" at bounding box center [591, 293] width 199 height 22
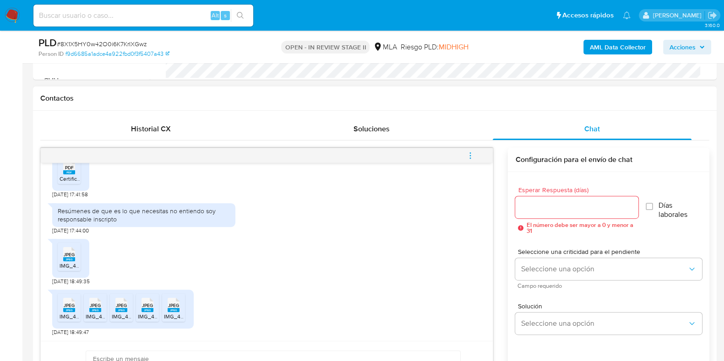
scroll to position [457, 0]
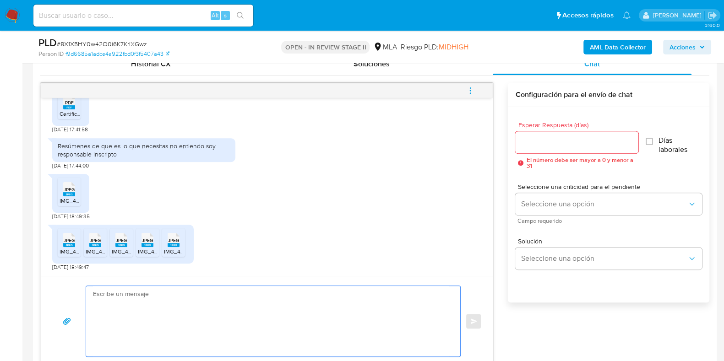
click at [117, 307] on textarea at bounding box center [271, 321] width 356 height 70
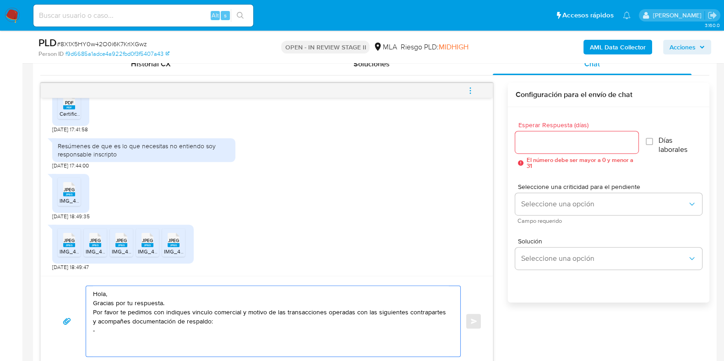
paste textarea "FIDEICOMISO FATIMA"
paste textarea "30714064041"
paste textarea "VALERZA SA"
paste textarea "30714470775"
paste textarea "Jaime Joaquin Peralta"
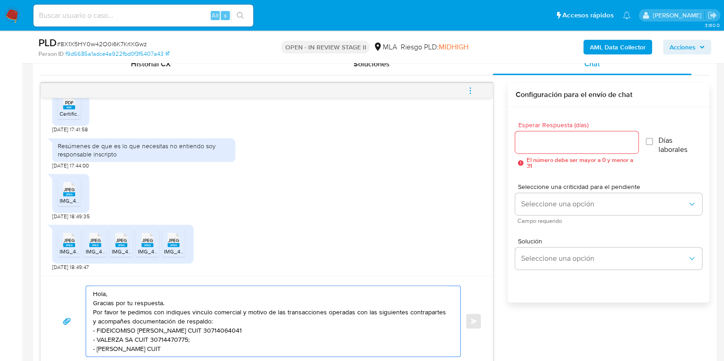
paste textarea "20347265161"
paste textarea "Leonardo Maximiliano Salaberry"
paste textarea "23324927379"
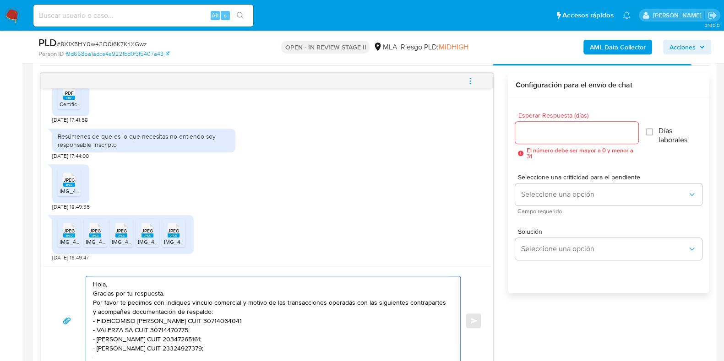
paste textarea "Rectificadora Cuesta De Jama Srl"
paste textarea "30712480188"
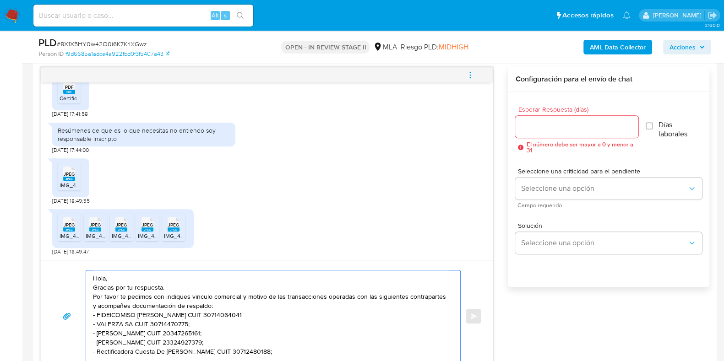
scroll to position [3, 0]
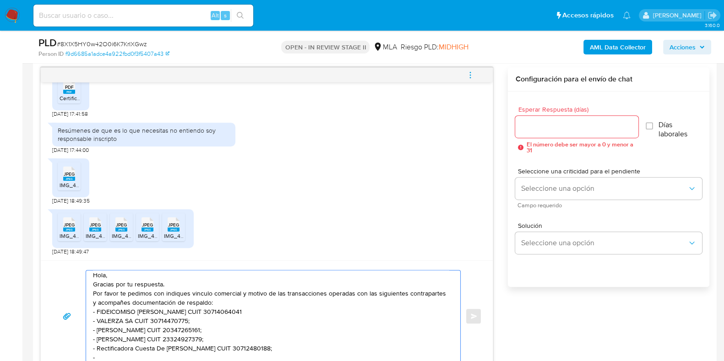
paste textarea "Ramiro Raul Amado Lobo"
paste textarea "20324860674"
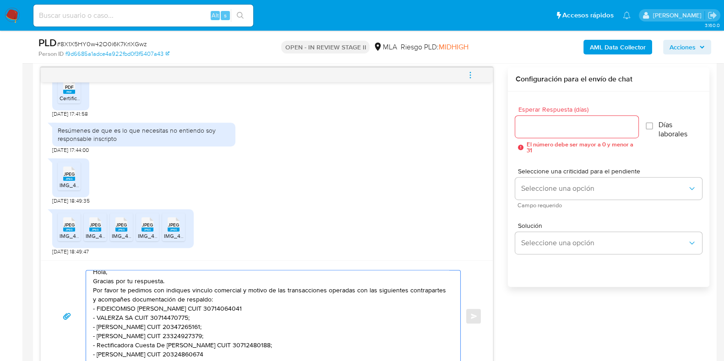
scroll to position [587, 0]
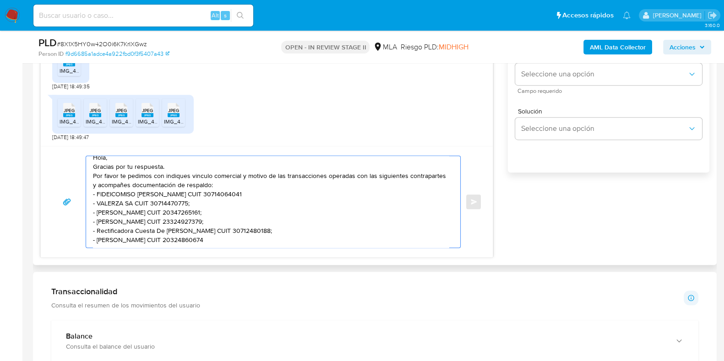
click at [121, 239] on textarea "Hola, Gracias por tu respuesta. Por favor te pedimos con indiques vinculo comer…" at bounding box center [271, 202] width 356 height 92
click at [233, 238] on textarea "Hola, Gracias por tu respuesta. Por favor te pedimos con indiques vinculo comer…" at bounding box center [271, 202] width 356 height 92
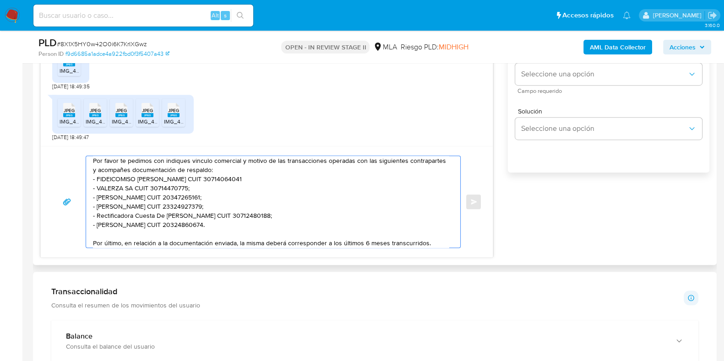
click at [432, 240] on textarea "Hola, Gracias por tu respuesta. Por favor te pedimos con indiques vinculo comer…" at bounding box center [271, 202] width 356 height 92
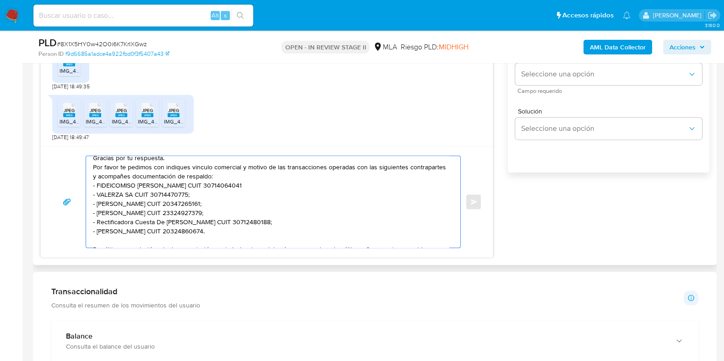
scroll to position [0, 0]
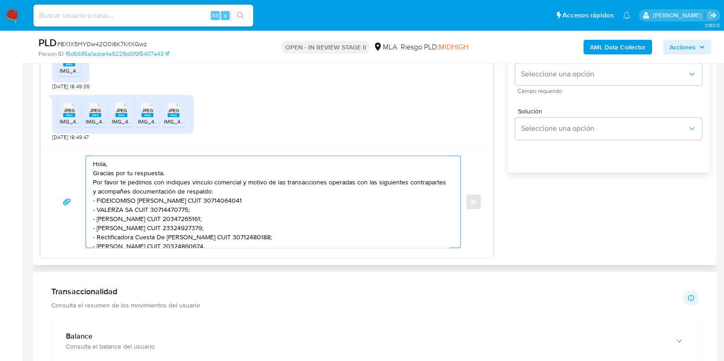
click at [178, 171] on textarea "Hola, Gracias por tu respuesta. Por favor te pedimos con indiques vinculo comer…" at bounding box center [271, 202] width 356 height 92
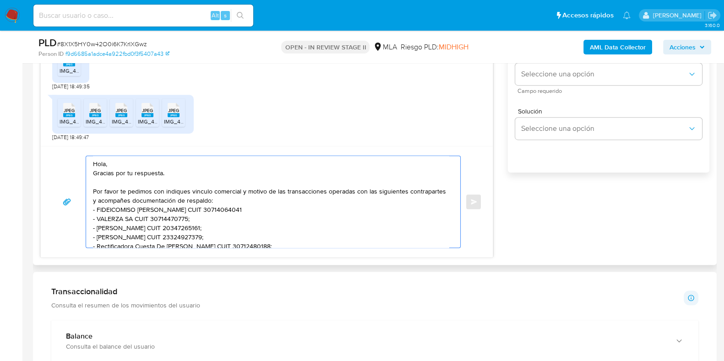
click at [162, 193] on textarea "Hola, Gracias por tu respuesta. Por favor te pedimos con indiques vinculo comer…" at bounding box center [271, 202] width 356 height 92
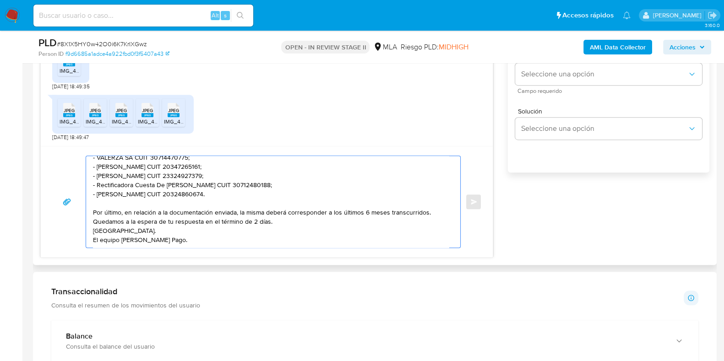
scroll to position [473, 0]
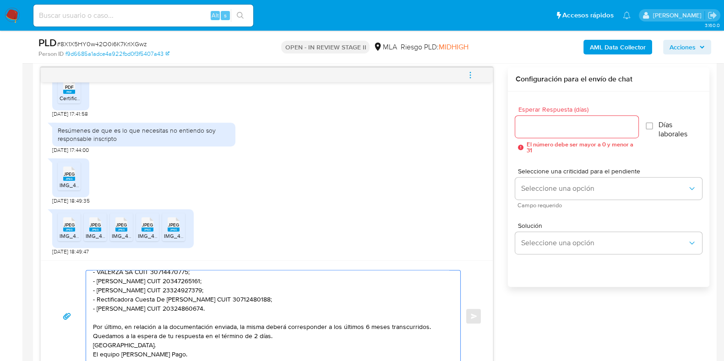
type textarea "Hola, Gracias por tu respuesta. Por favor te pedimos nos indiques vinculo comer…"
click at [530, 127] on input "Esperar Respuesta (días)" at bounding box center [576, 127] width 123 height 12
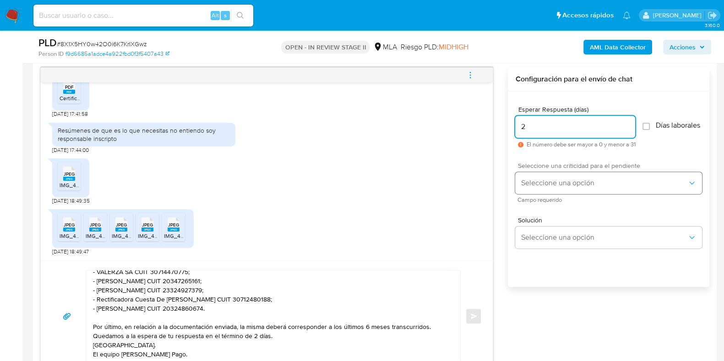
type input "2"
click at [555, 187] on span "Seleccione una opción" at bounding box center [603, 182] width 167 height 9
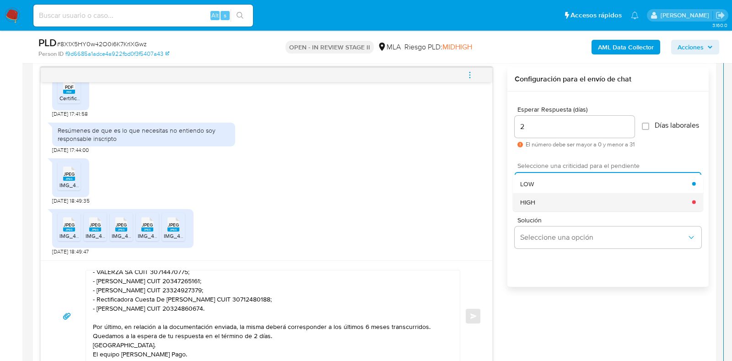
click at [556, 204] on div "HIGH" at bounding box center [606, 202] width 172 height 18
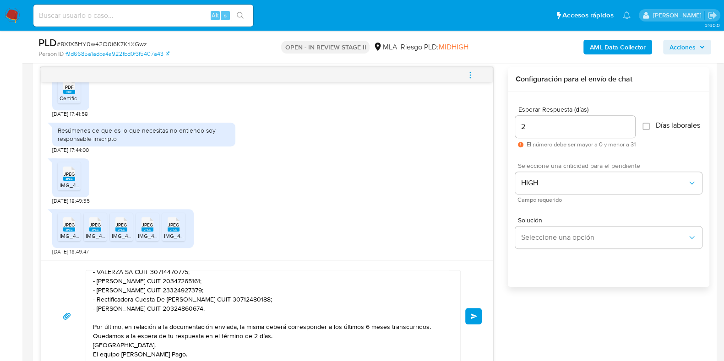
click at [469, 316] on button "Enviar" at bounding box center [473, 316] width 16 height 16
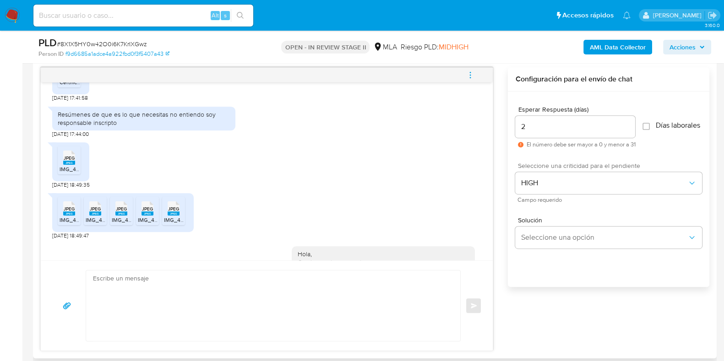
scroll to position [0, 0]
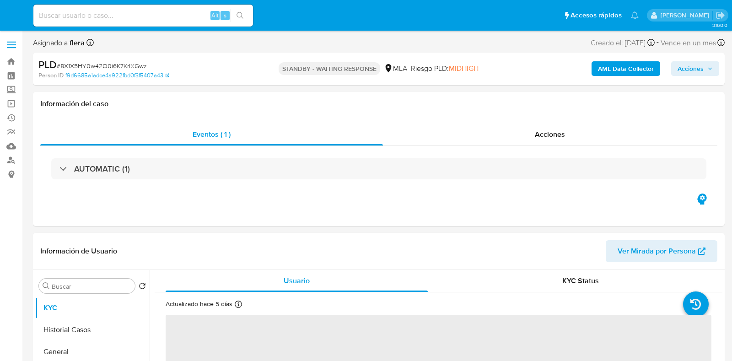
select select "10"
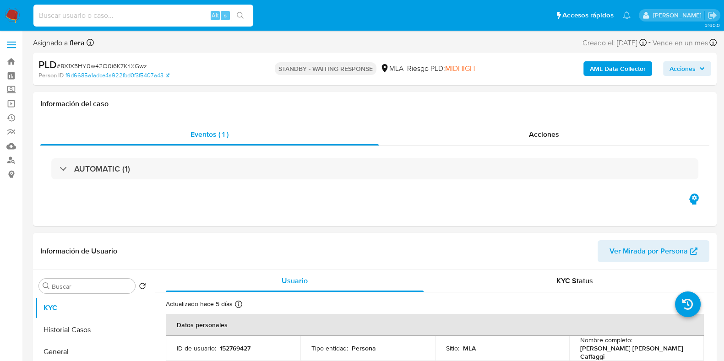
click at [142, 14] on input at bounding box center [143, 16] width 220 height 12
paste input "pFfZayfcjvYQd4W8IbhIBU70"
type input "pFfZayfcjvYQd4W8IbhIBU70"
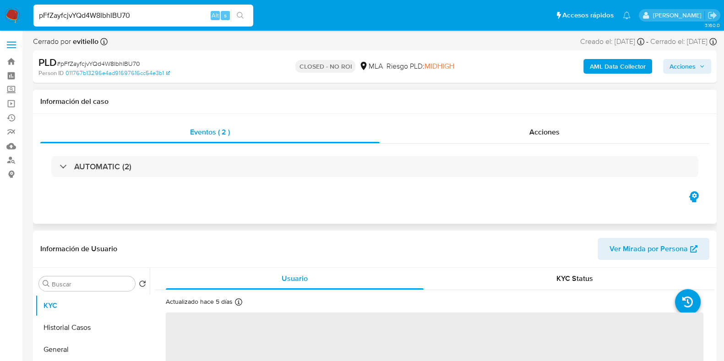
select select "10"
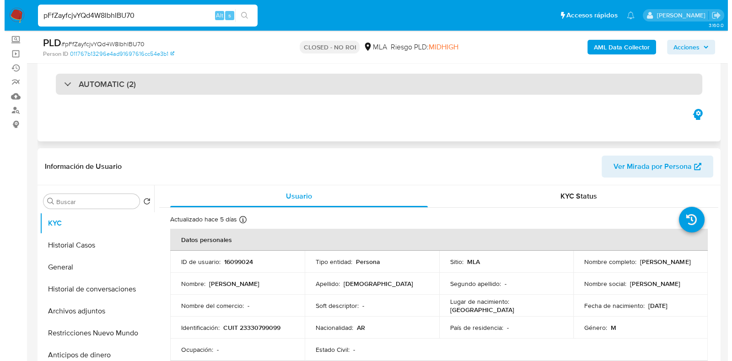
scroll to position [114, 0]
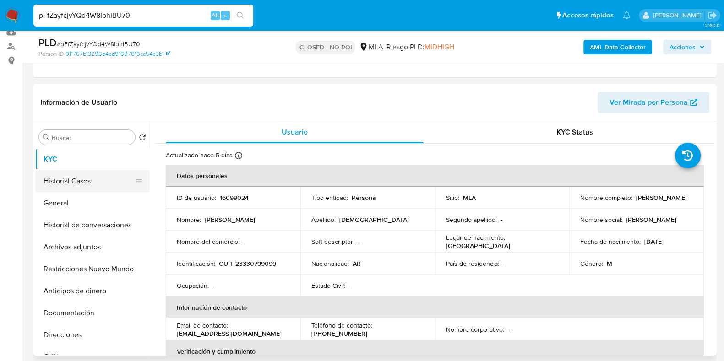
click at [85, 182] on button "Historial Casos" at bounding box center [88, 181] width 107 height 22
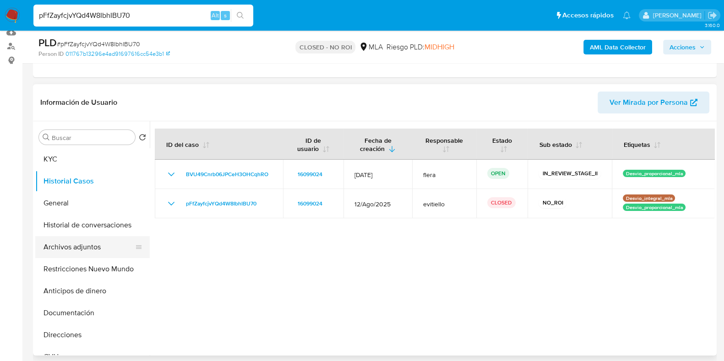
click at [71, 246] on button "Archivos adjuntos" at bounding box center [88, 247] width 107 height 22
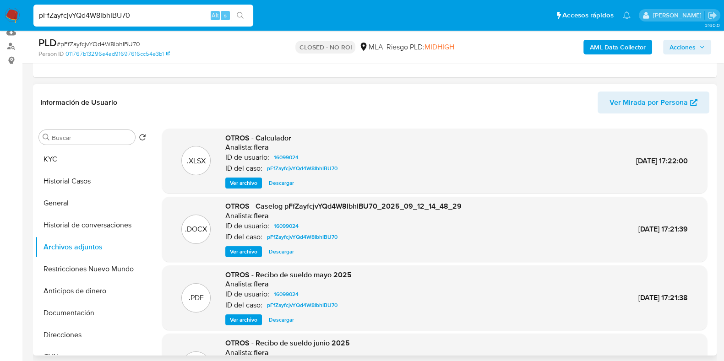
click at [244, 255] on span "Ver archivo" at bounding box center [243, 251] width 27 height 9
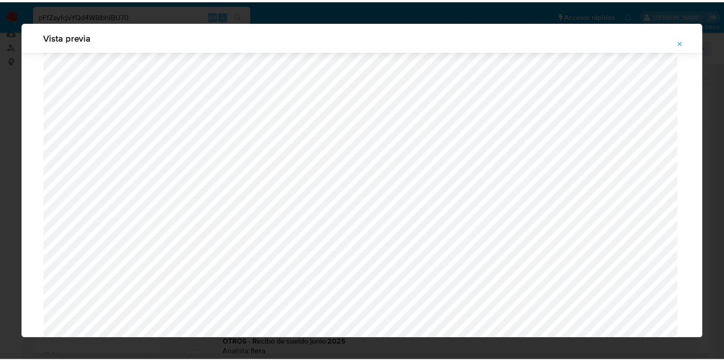
scroll to position [0, 0]
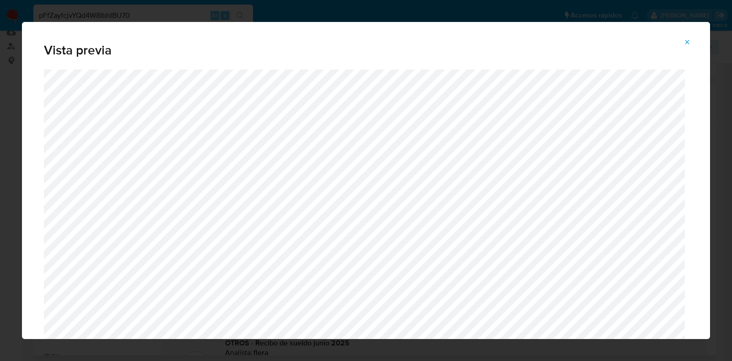
click at [685, 40] on icon "Attachment preview" at bounding box center [687, 41] width 7 height 7
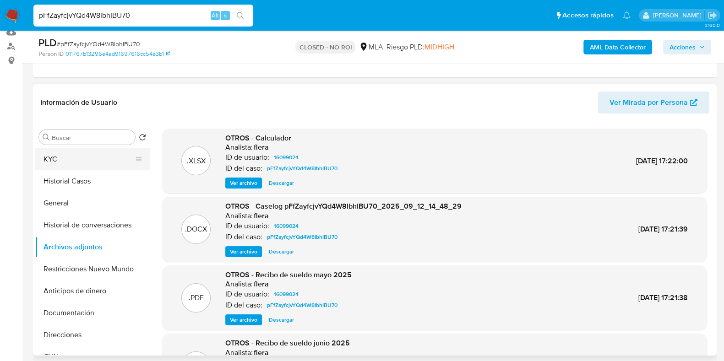
click at [55, 157] on button "KYC" at bounding box center [88, 159] width 107 height 22
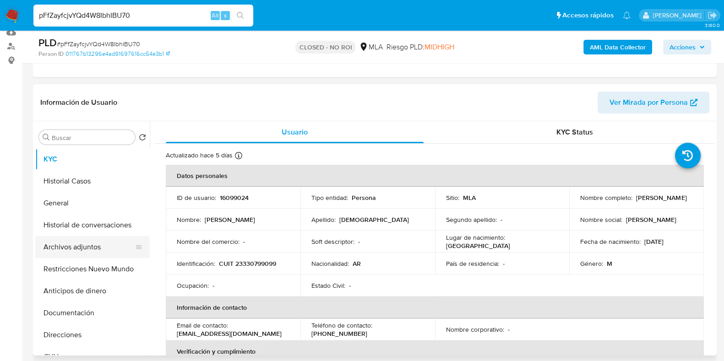
click at [77, 243] on button "Archivos adjuntos" at bounding box center [88, 247] width 107 height 22
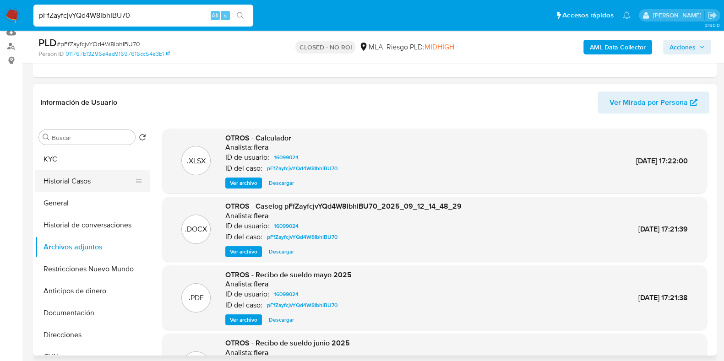
click at [85, 173] on button "Historial Casos" at bounding box center [88, 181] width 107 height 22
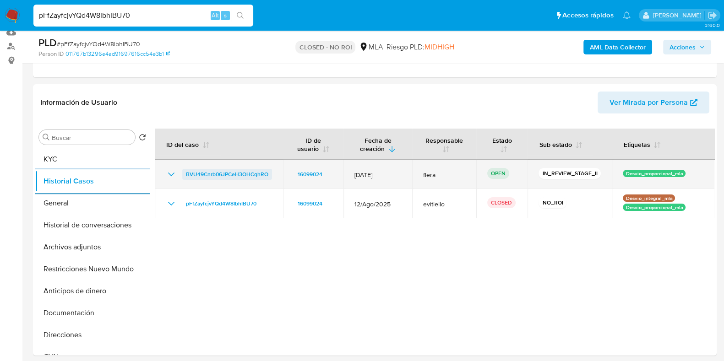
click at [247, 171] on span "BVU49Cnrb06JPCeH3OHCqhRO" at bounding box center [227, 174] width 82 height 11
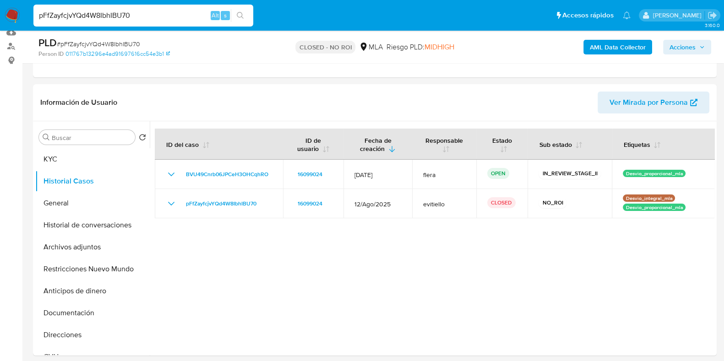
click at [93, 20] on input "pFfZayfcjvYQd4W8IbhIBU70" at bounding box center [143, 16] width 220 height 12
paste input "OVt5iRRLXcIPYY0pY4U4Wmli"
type input "OVt5iRRLXcIPYY0pY4U4Wmli"
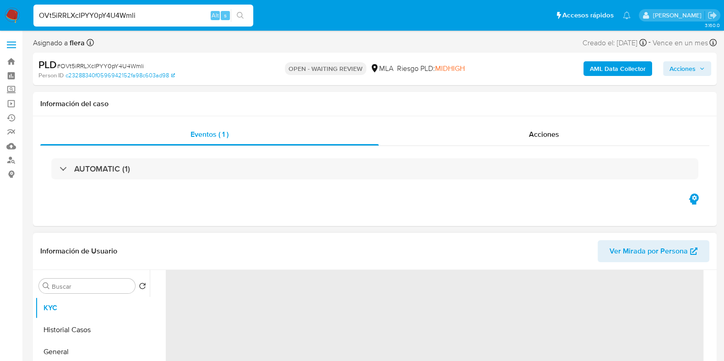
select select "10"
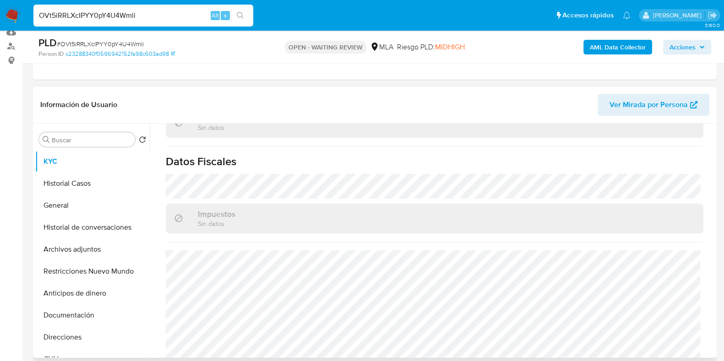
scroll to position [514, 0]
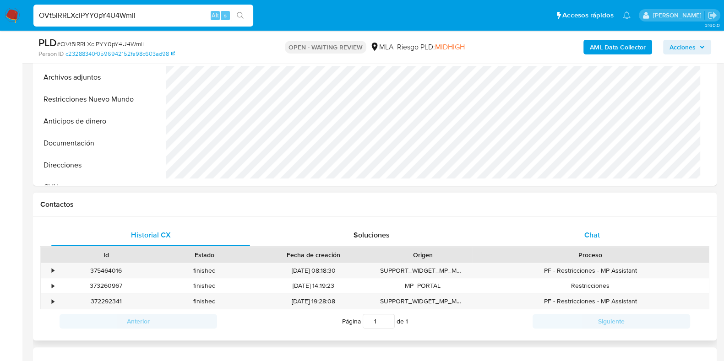
click at [602, 226] on div "Chat" at bounding box center [591, 235] width 199 height 22
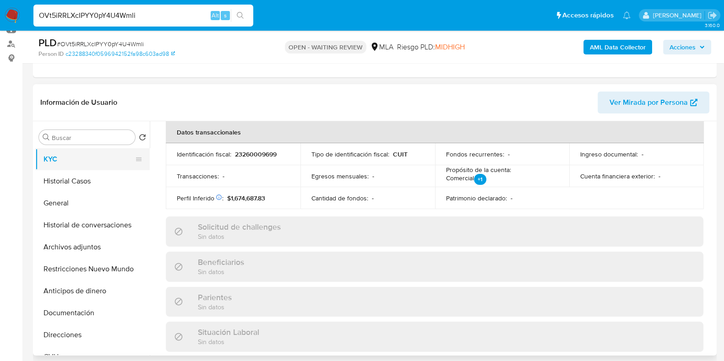
scroll to position [114, 0]
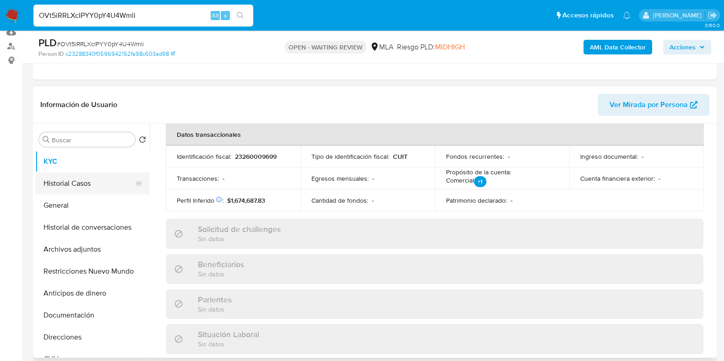
click at [76, 178] on button "Historial Casos" at bounding box center [88, 184] width 107 height 22
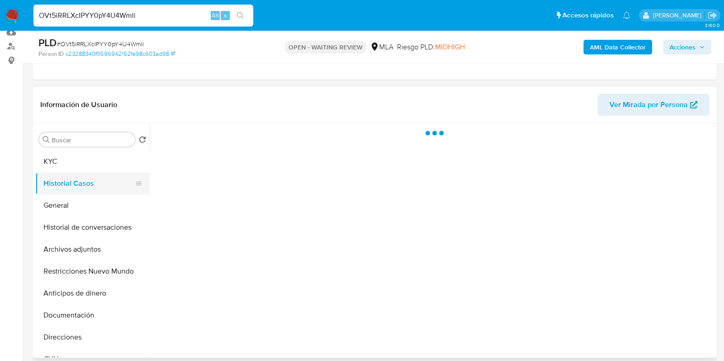
scroll to position [0, 0]
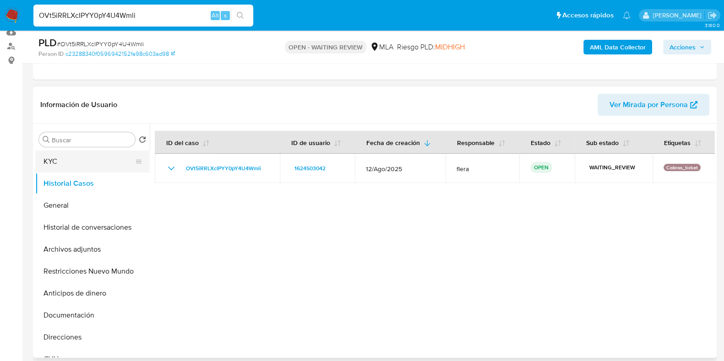
click at [78, 164] on button "KYC" at bounding box center [88, 162] width 107 height 22
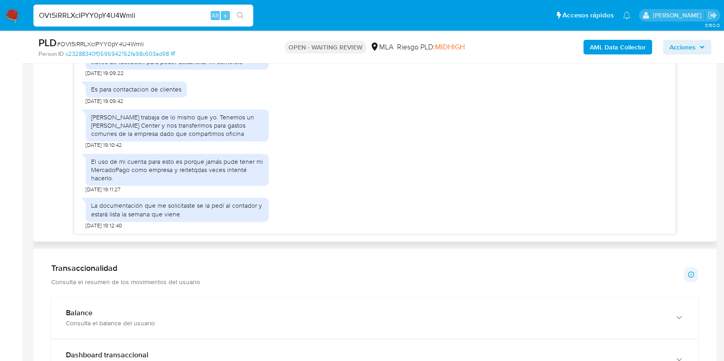
scroll to position [515, 0]
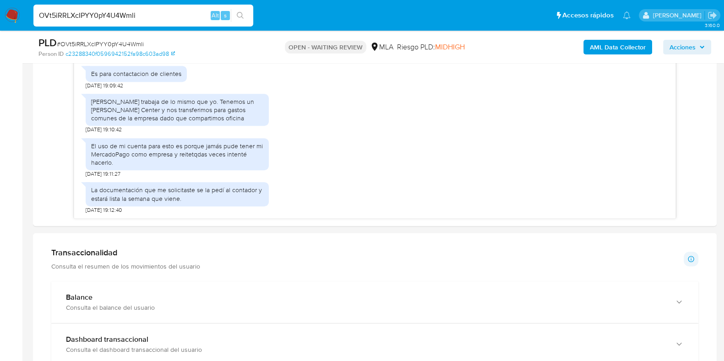
click at [108, 42] on span "# OVt5iRRLXcIPYY0pY4U4Wmli" at bounding box center [100, 43] width 87 height 9
copy span "OVt5iRRLXcIPYY0pY4U4Wmli"
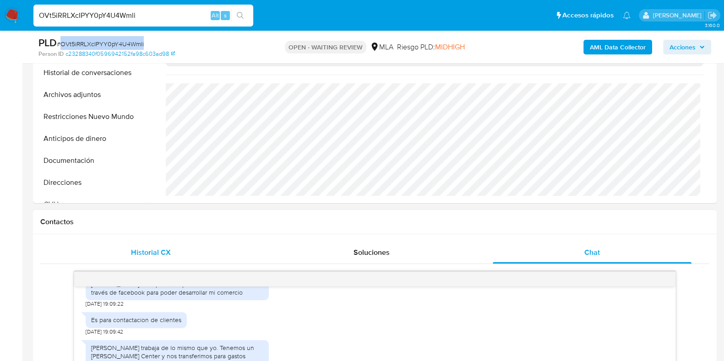
scroll to position [172, 0]
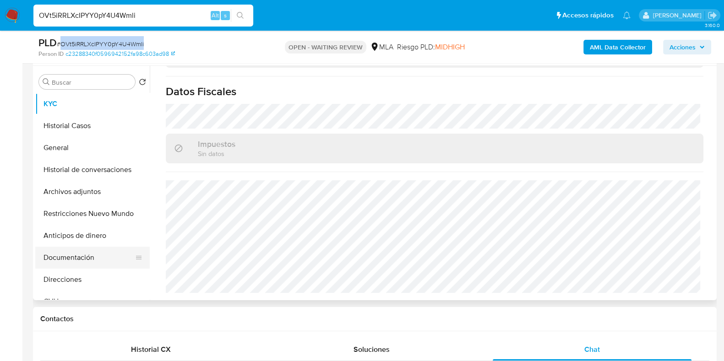
click at [76, 251] on button "Documentación" at bounding box center [88, 258] width 107 height 22
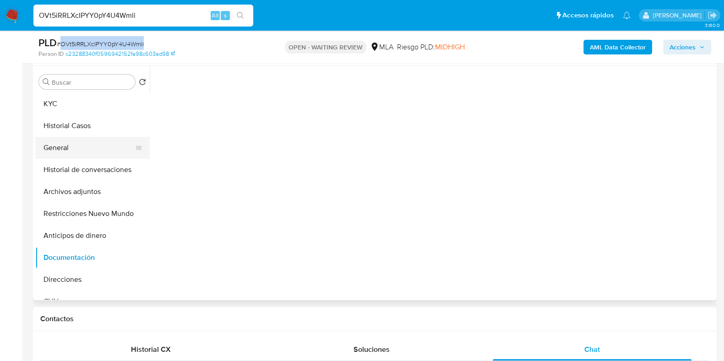
scroll to position [0, 0]
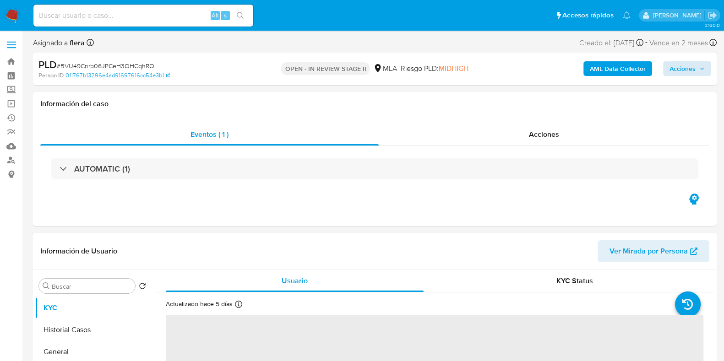
select select "10"
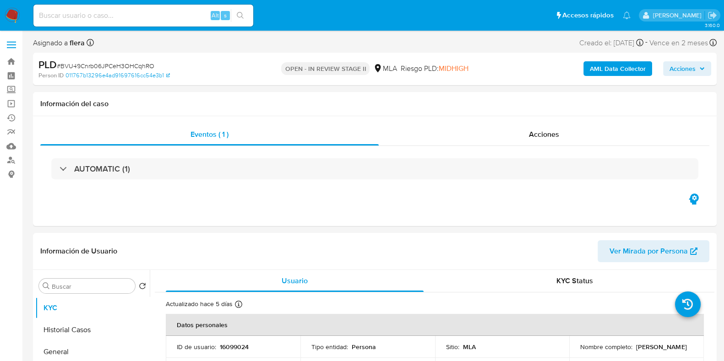
click at [679, 71] on span "Acciones" at bounding box center [682, 68] width 26 height 15
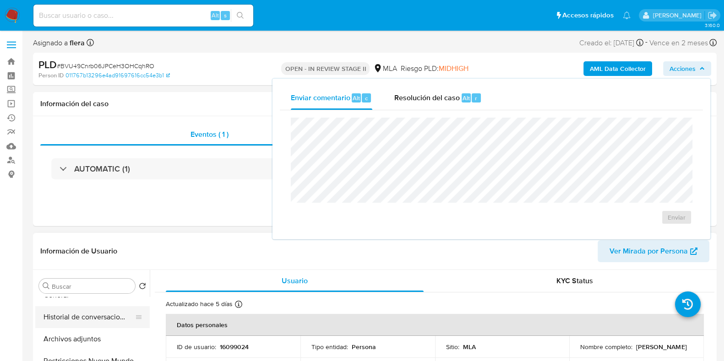
scroll to position [57, 0]
click at [82, 313] on button "Historial de conversaciones" at bounding box center [88, 317] width 107 height 22
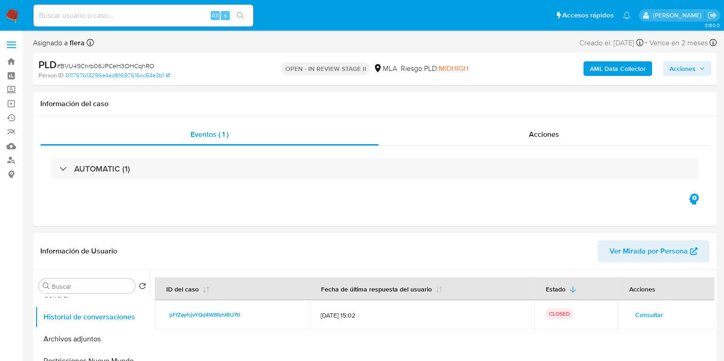
click at [673, 67] on span "Acciones" at bounding box center [682, 68] width 26 height 15
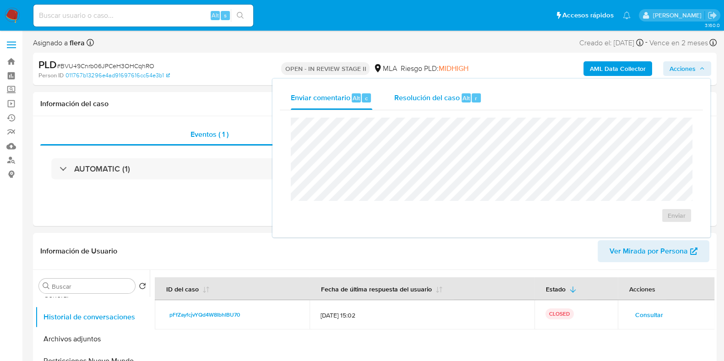
click at [465, 103] on div "Resolución del caso Alt r" at bounding box center [437, 98] width 87 height 24
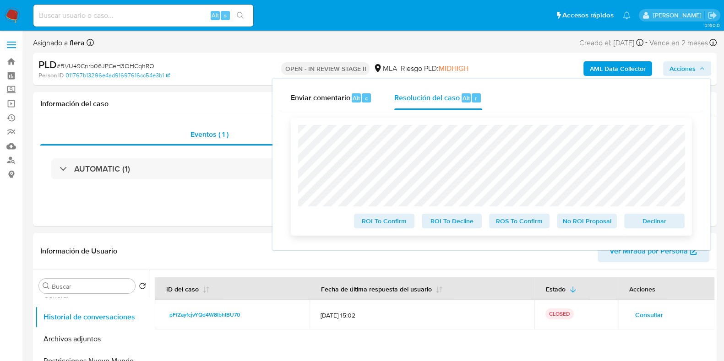
click at [592, 221] on span "No ROI Proposal" at bounding box center [587, 221] width 48 height 13
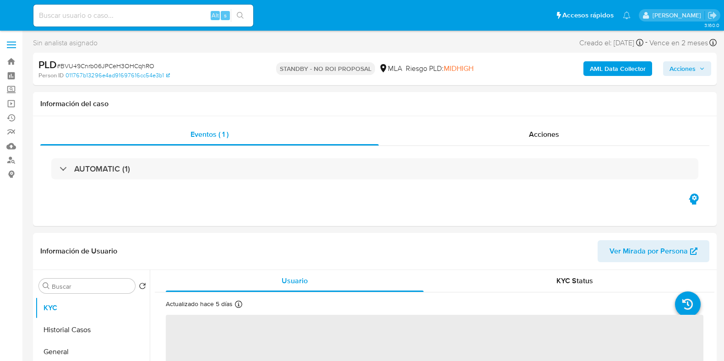
select select "10"
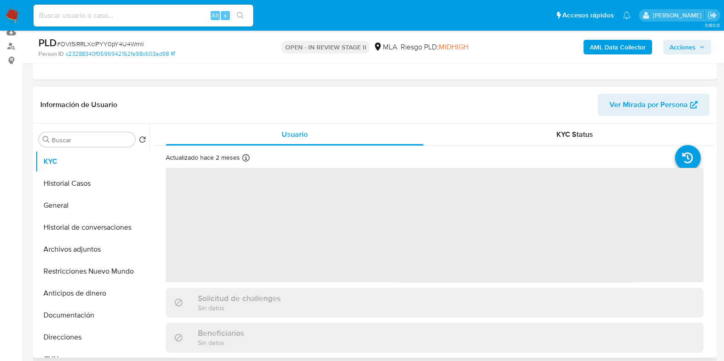
select select "10"
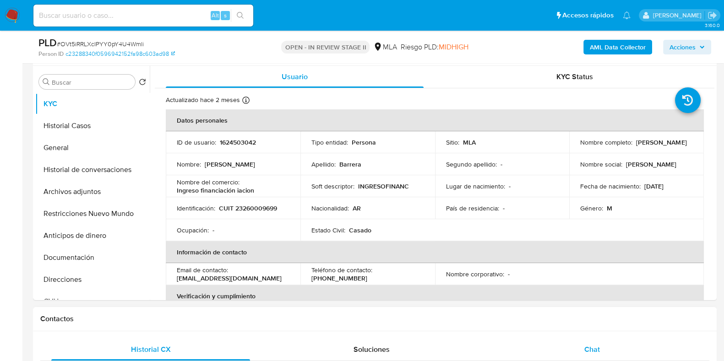
click at [600, 357] on div "Chat" at bounding box center [591, 350] width 199 height 22
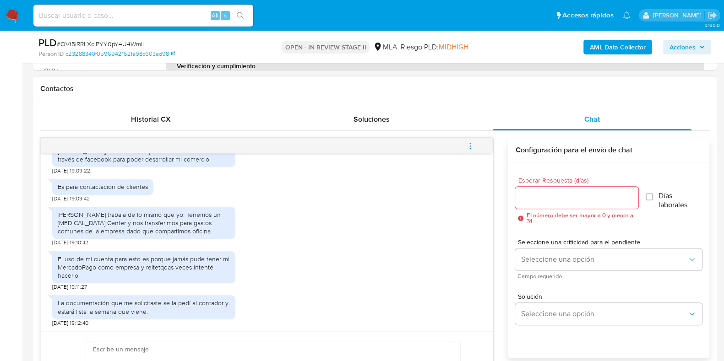
scroll to position [515, 0]
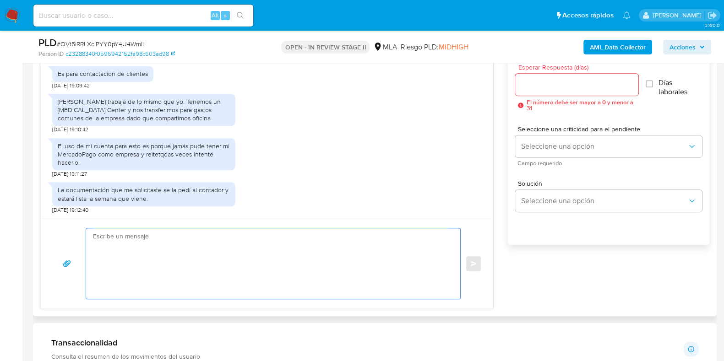
click at [299, 254] on textarea at bounding box center [271, 263] width 356 height 70
paste textarea "Hola, Esperamos que te encuentres muy bien. Te consultamos si tuviste oportunid…"
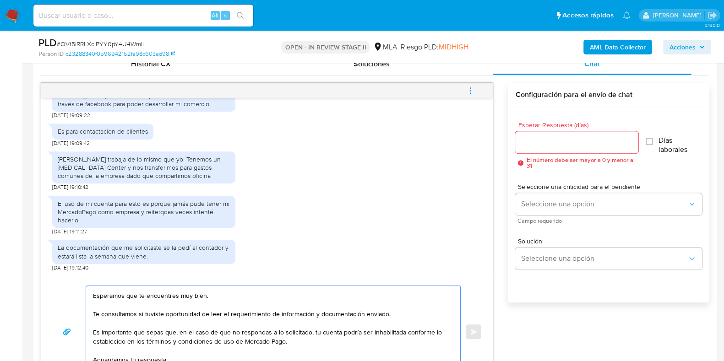
scroll to position [0, 0]
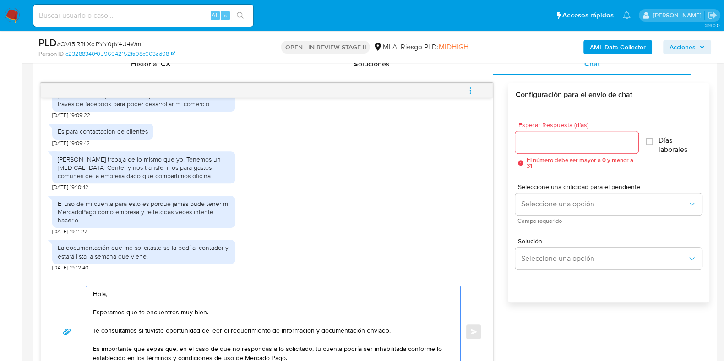
click at [95, 303] on textarea "Hola, Esperamos que te encuentres muy bien. Te consultamos si tuviste oportunid…" at bounding box center [271, 332] width 356 height 92
click at [126, 298] on textarea "Hola, Esperamos que te encuentres muy bien. Te consultamos si tuviste oportunid…" at bounding box center [271, 332] width 356 height 92
drag, startPoint x: 220, startPoint y: 312, endPoint x: 92, endPoint y: 312, distance: 127.7
click at [93, 312] on textarea "Hola, Esperamos que te encuentres muy bien. Te consultamos si tuviste oportunid…" at bounding box center [271, 332] width 356 height 92
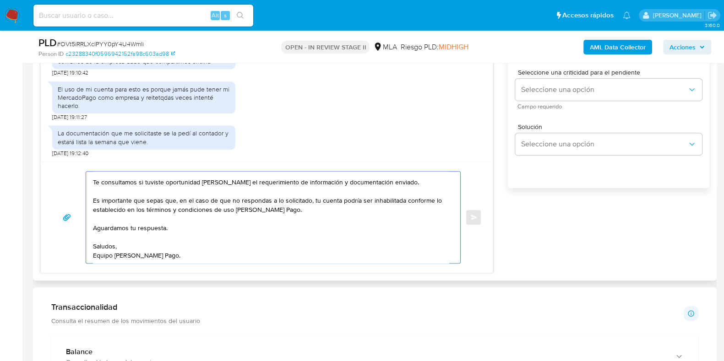
scroll to position [572, 0]
click at [165, 218] on textarea "Hola, Gracias por tu respuesta. Te consultamos si tuviste oportunidad [PERSON_N…" at bounding box center [271, 217] width 356 height 92
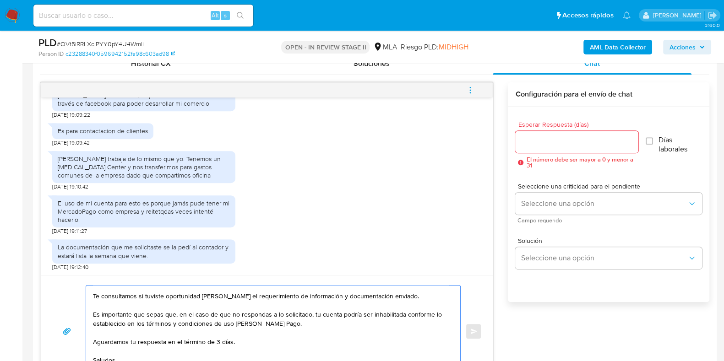
scroll to position [457, 0]
type textarea "Hola, Gracias por tu respuesta. Te consultamos si tuviste oportunidad [PERSON_N…"
click at [543, 148] on div at bounding box center [576, 142] width 123 height 22
click at [543, 145] on input "Esperar Respuesta (días)" at bounding box center [576, 142] width 123 height 12
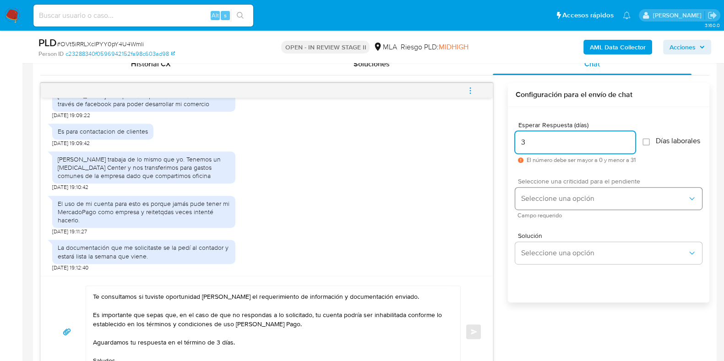
type input "3"
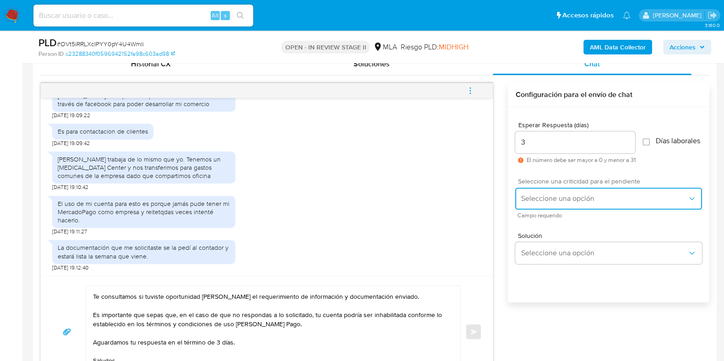
click at [551, 203] on span "Seleccione una opción" at bounding box center [603, 198] width 167 height 9
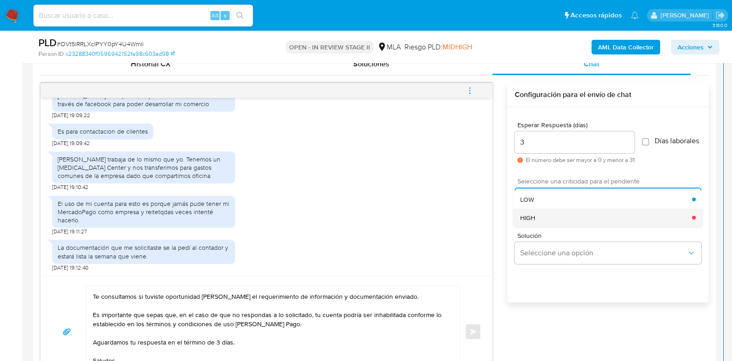
click at [553, 222] on div "HIGH" at bounding box center [606, 217] width 172 height 18
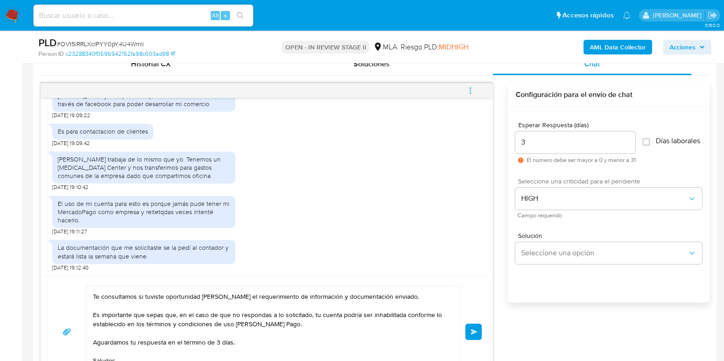
click at [478, 331] on button "Enviar" at bounding box center [473, 332] width 16 height 16
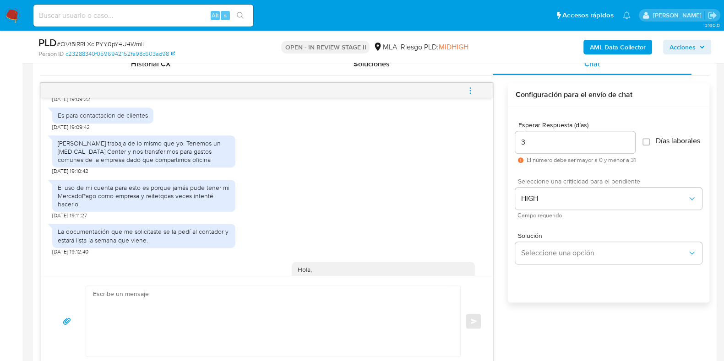
scroll to position [989, 0]
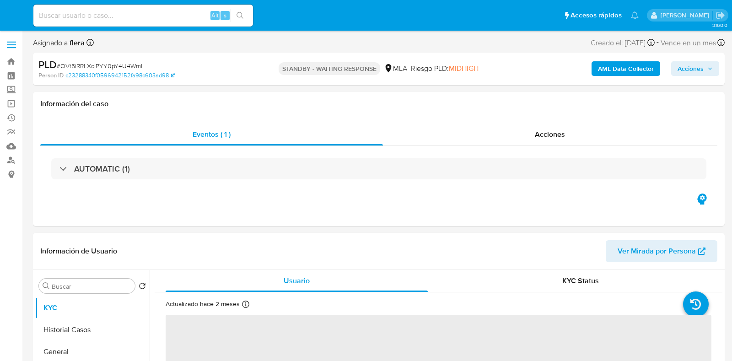
select select "10"
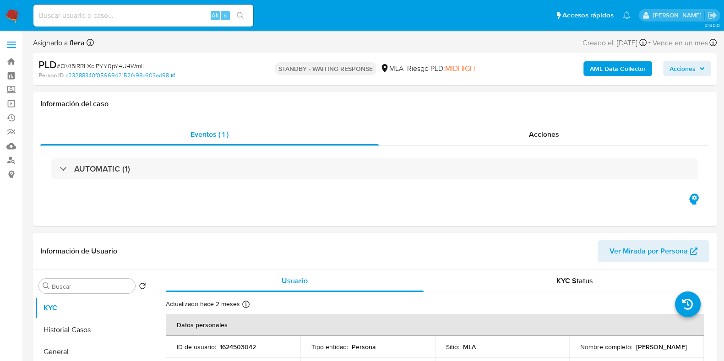
drag, startPoint x: 139, startPoint y: 1, endPoint x: 134, endPoint y: 11, distance: 10.2
click at [137, 5] on nav "Pausado Ver notificaciones Alt s Accesos rápidos Presiona las siguientes teclas…" at bounding box center [362, 15] width 724 height 31
click at [134, 11] on input at bounding box center [143, 16] width 220 height 12
paste input "pFfZayfcjvYQd4W8IbhIBU70"
type input "pFfZayfcjvYQd4W8IbhIBU70"
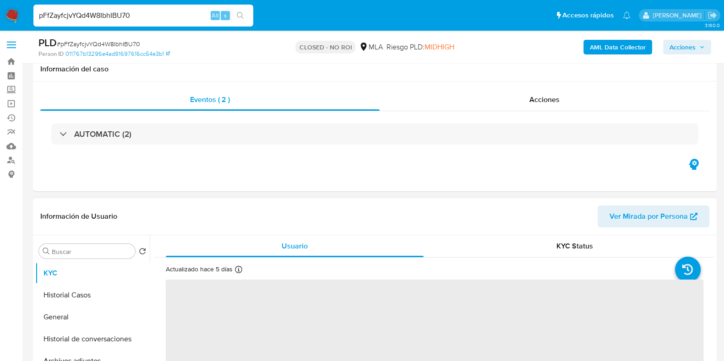
scroll to position [114, 0]
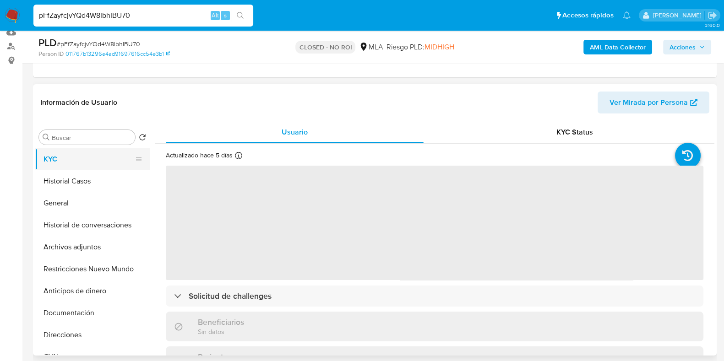
select select "10"
click at [64, 164] on button "KYC" at bounding box center [88, 159] width 107 height 22
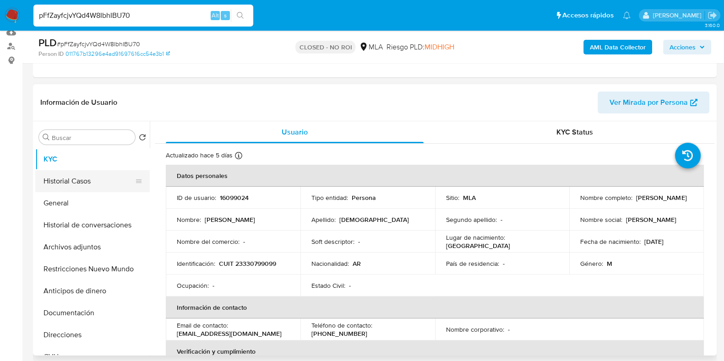
click at [62, 181] on button "Historial Casos" at bounding box center [88, 181] width 107 height 22
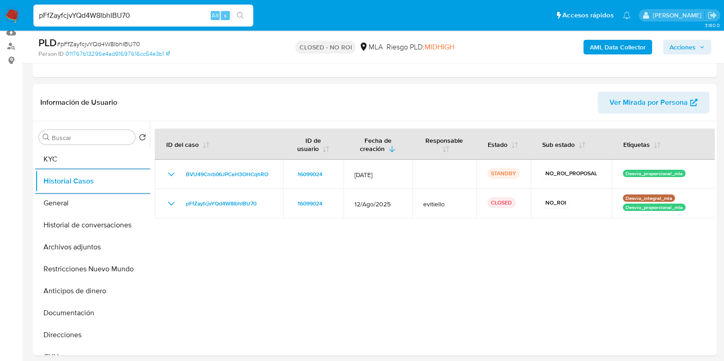
click at [142, 19] on input "pFfZayfcjvYQd4W8IbhIBU70" at bounding box center [143, 16] width 220 height 12
click at [120, 17] on input "pFfZayfcjvYQd4W8IbhIBU70" at bounding box center [143, 16] width 220 height 12
paste input "B3LR0tNpVnJTRBtuzVkH60Px"
type input "B3LR0tNpVnJTRBtuzVkH60Px"
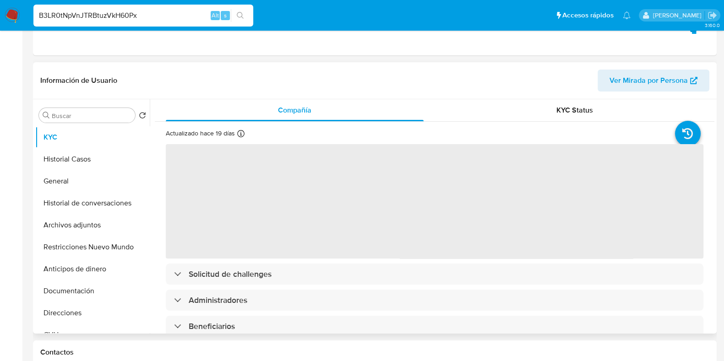
select select "10"
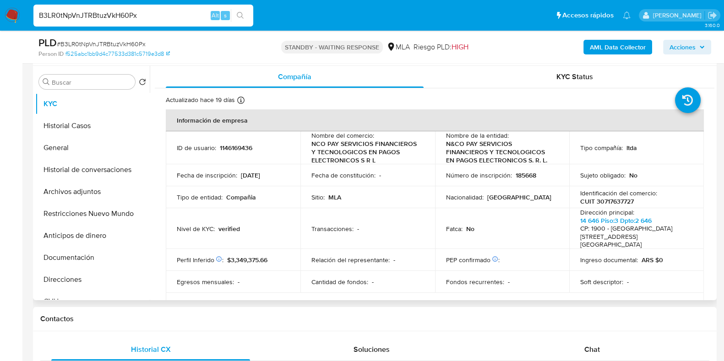
scroll to position [172, 0]
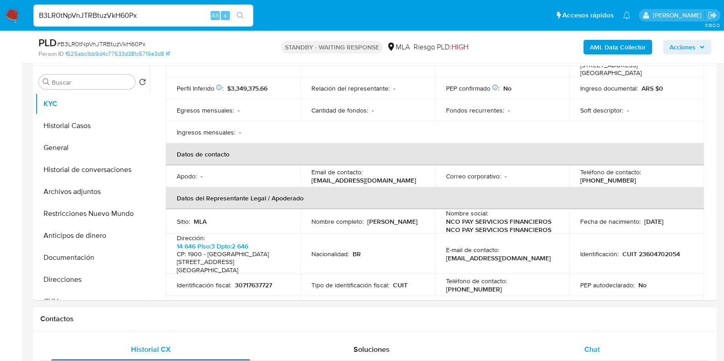
click at [597, 353] on span "Chat" at bounding box center [592, 349] width 16 height 11
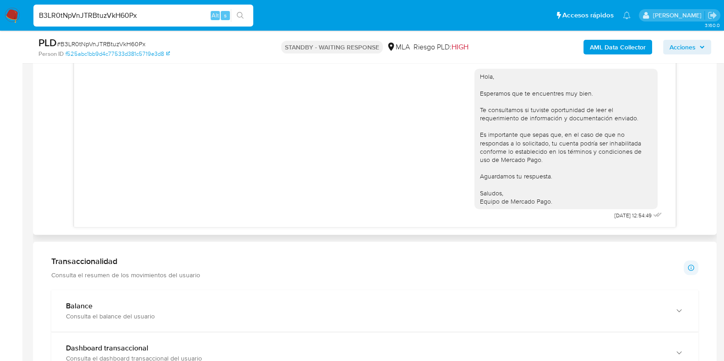
scroll to position [515, 0]
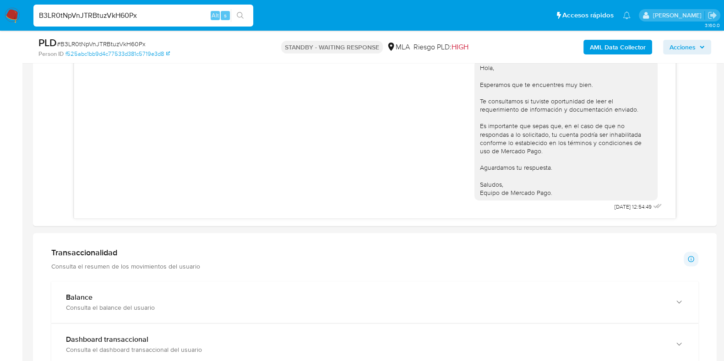
click at [118, 7] on div "B3LR0tNpVnJTRBtuzVkH60Px Alt s" at bounding box center [143, 16] width 220 height 22
click at [117, 11] on input "B3LR0tNpVnJTRBtuzVkH60Px" at bounding box center [143, 16] width 220 height 12
paste input "wdA7C0edCSWL8sx20kYIB2LS"
type input "wdA7C0edCSWL8sx20kYIB2LS"
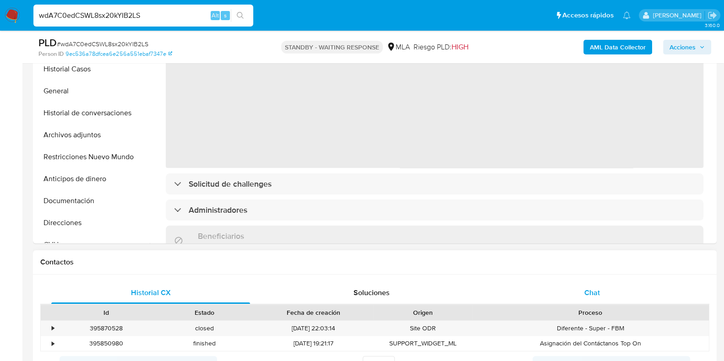
select select "10"
click at [584, 291] on div "Chat" at bounding box center [591, 293] width 199 height 22
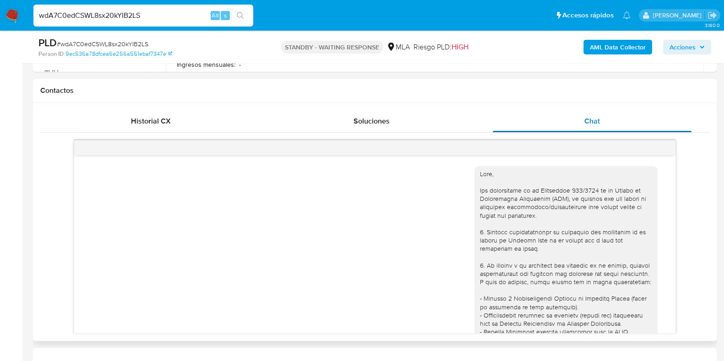
scroll to position [897, 0]
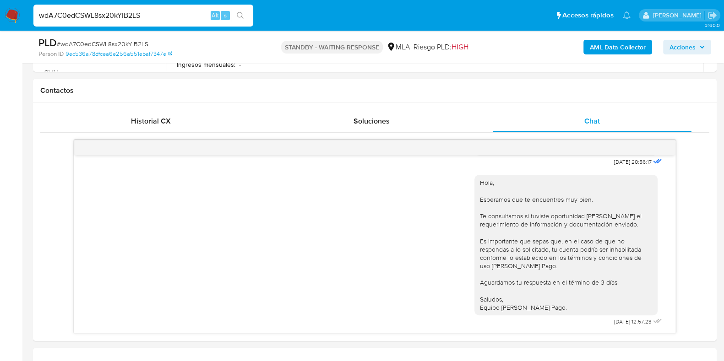
click at [87, 14] on input "wdA7C0edCSWL8sx20kYIB2LS" at bounding box center [143, 16] width 220 height 12
paste input "JLXAgOhicyMNFMBncpD7XQ2"
type input "wJLXAgOhicyMNFMBncpD7XQ2"
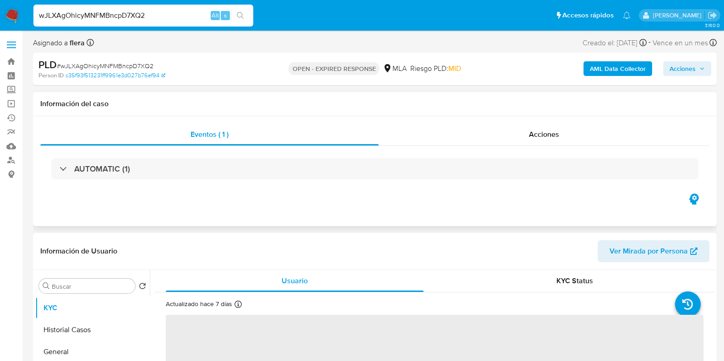
select select "10"
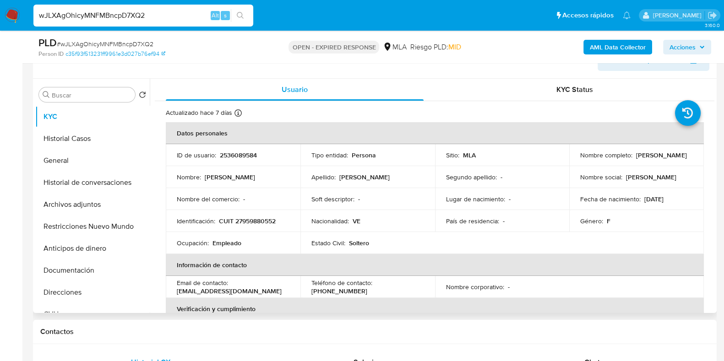
scroll to position [172, 0]
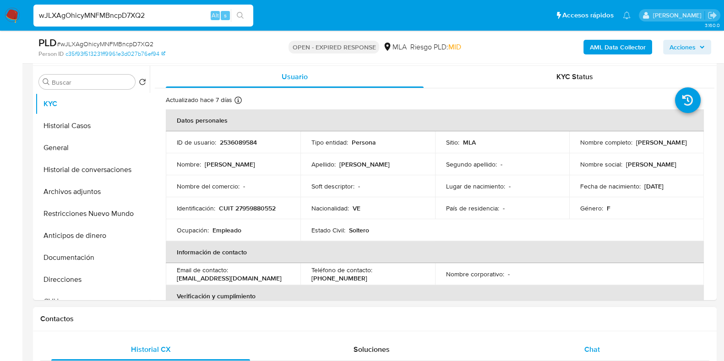
click at [592, 357] on div "Chat" at bounding box center [591, 350] width 199 height 22
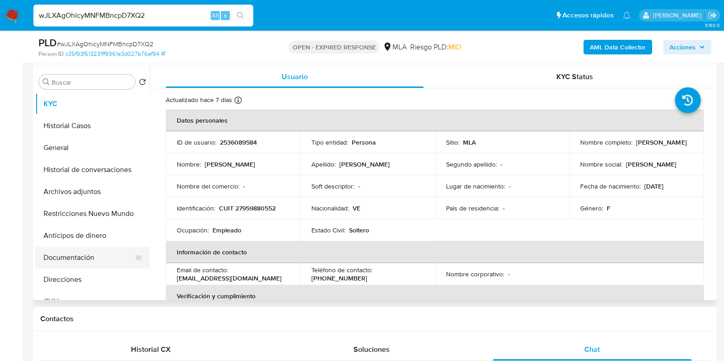
click at [83, 257] on button "Documentación" at bounding box center [88, 258] width 107 height 22
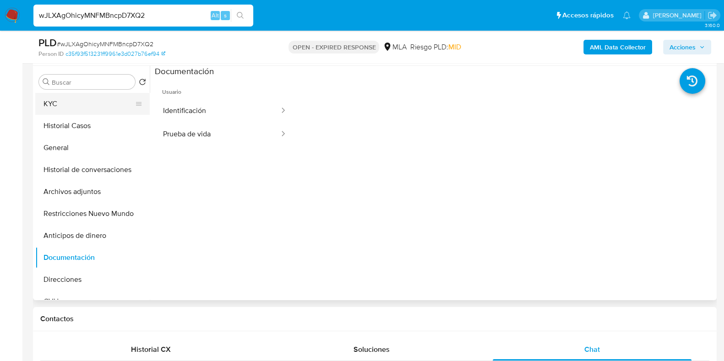
click at [78, 111] on button "KYC" at bounding box center [88, 104] width 107 height 22
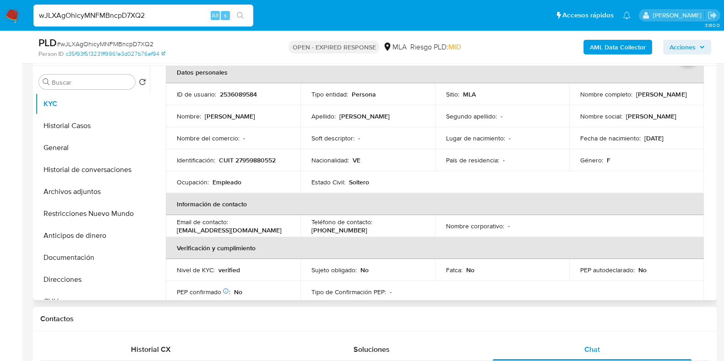
scroll to position [114, 0]
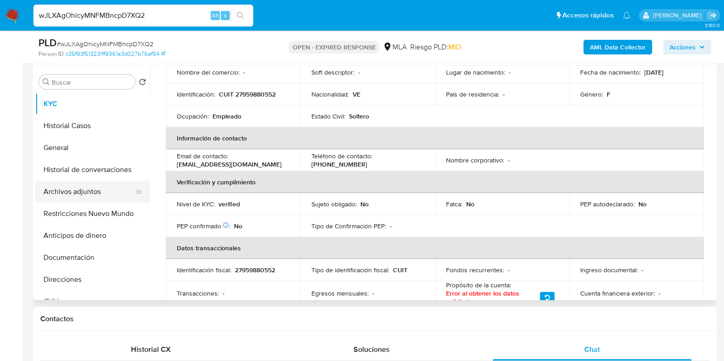
click at [80, 193] on button "Archivos adjuntos" at bounding box center [88, 192] width 107 height 22
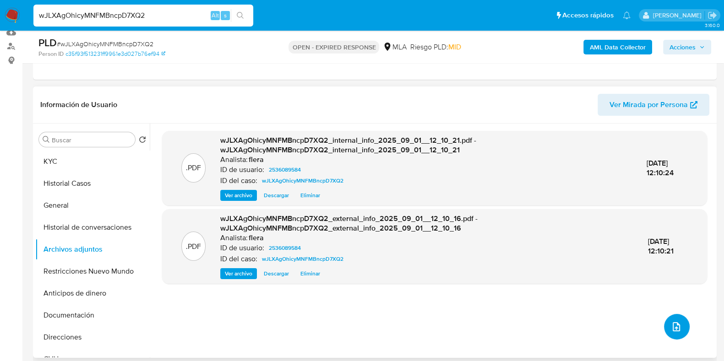
click at [678, 322] on button "upload-file" at bounding box center [677, 327] width 26 height 26
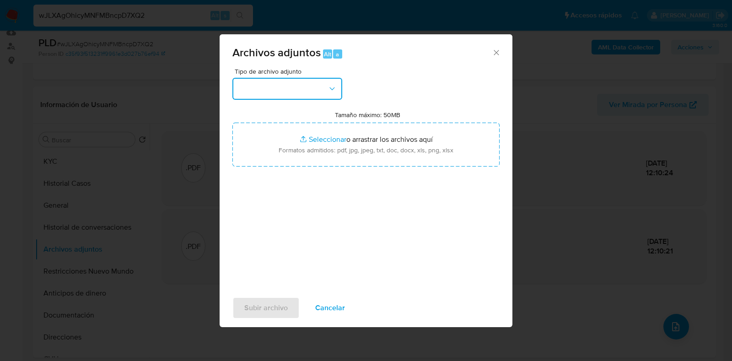
click at [302, 91] on button "button" at bounding box center [287, 89] width 110 height 22
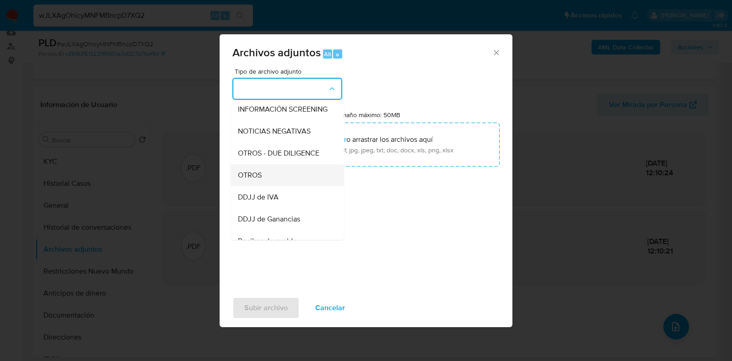
click at [277, 186] on div "OTROS" at bounding box center [284, 175] width 93 height 22
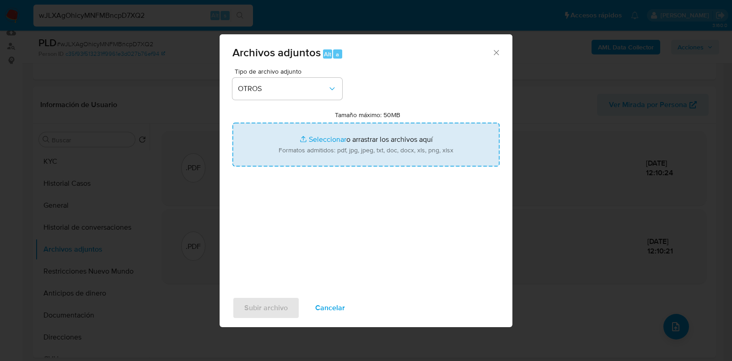
type input "C:\fakepath\Caselog wJLXAgOhicyMNFMBncpD7XQ2_2025_08_18_14_31_56.docx"
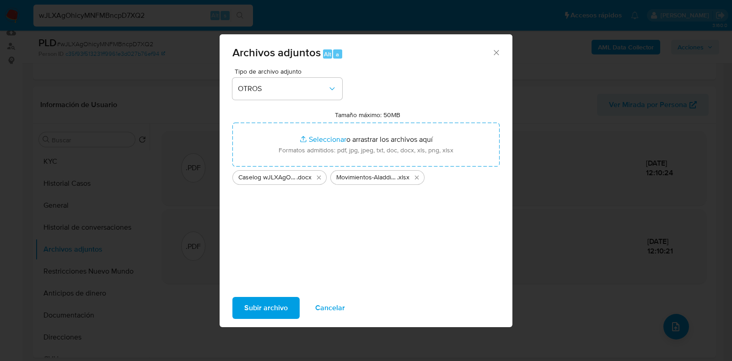
click at [285, 302] on span "Subir archivo" at bounding box center [265, 308] width 43 height 20
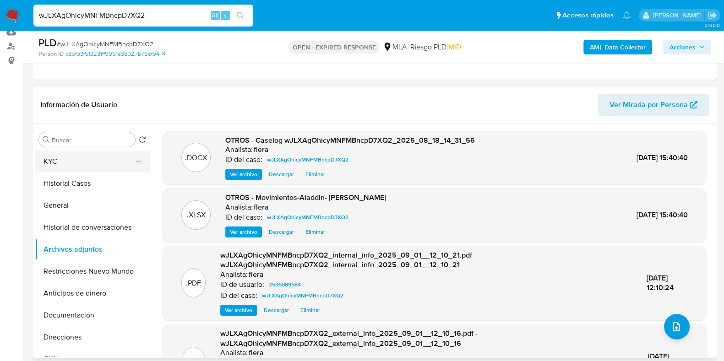
click at [73, 165] on button "KYC" at bounding box center [88, 162] width 107 height 22
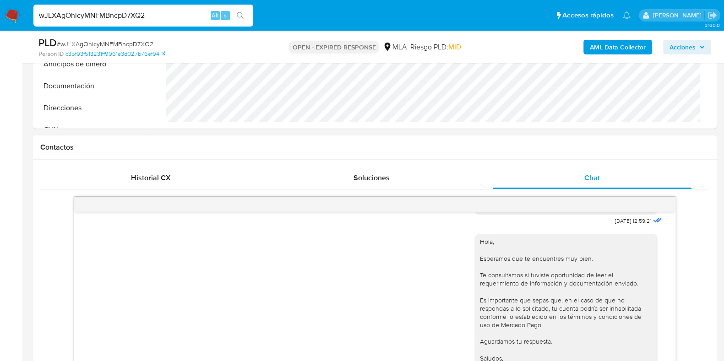
scroll to position [681, 0]
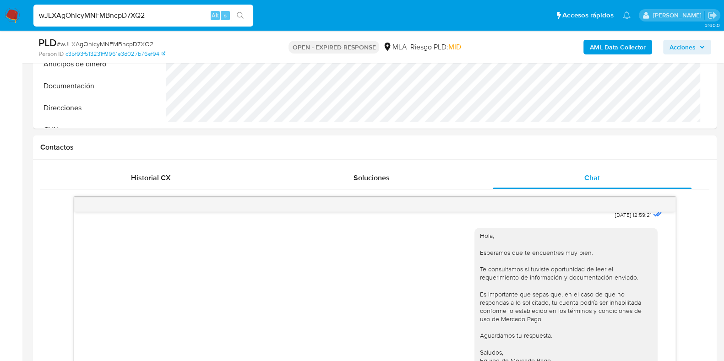
click at [111, 45] on span "# wJLXAgOhicyMNFMBncpD7XQ2" at bounding box center [105, 43] width 97 height 9
copy span "wJLXAgOhicyMNFMBncpD7XQ2"
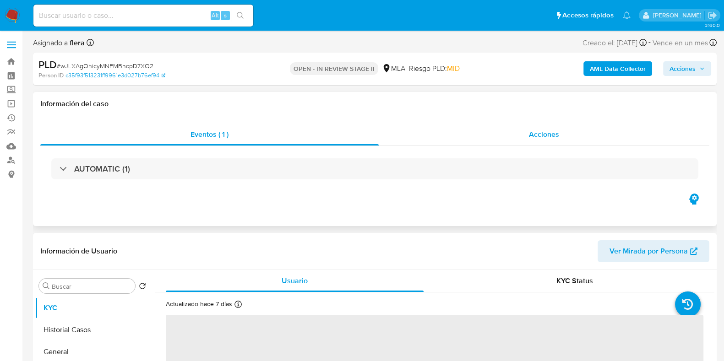
select select "10"
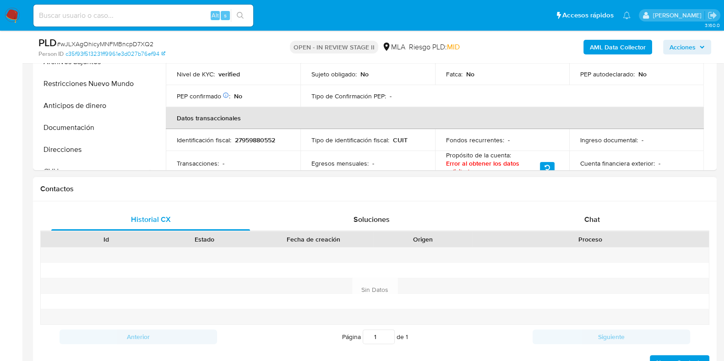
scroll to position [343, 0]
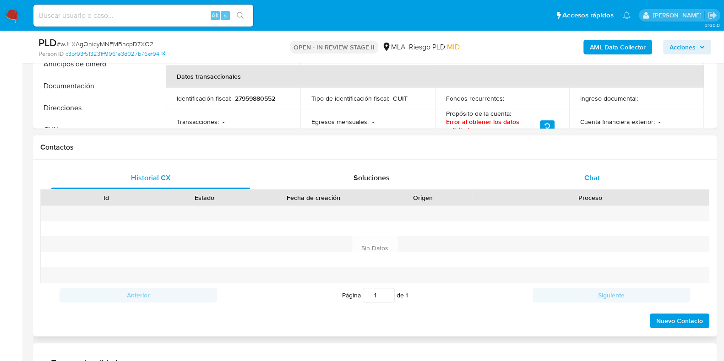
click at [602, 170] on div "Chat" at bounding box center [591, 178] width 199 height 22
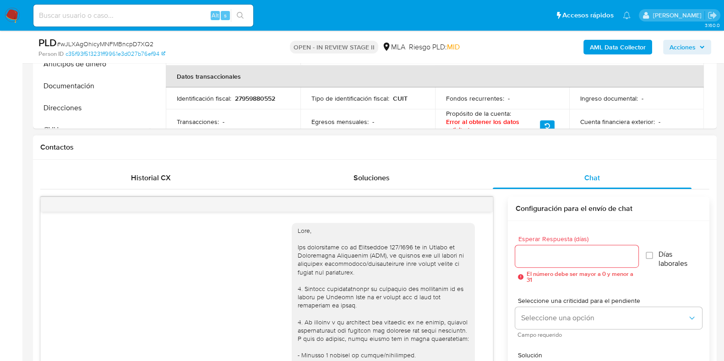
scroll to position [852, 0]
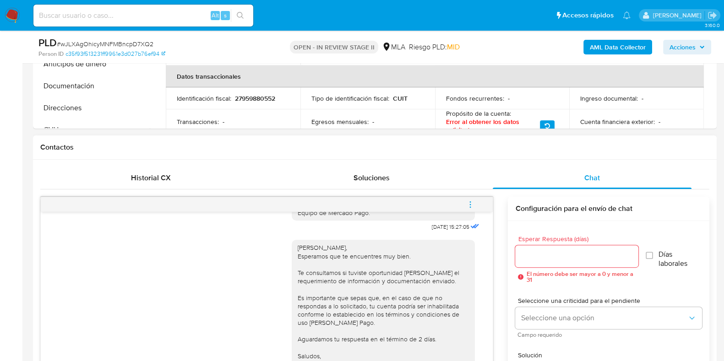
click at [476, 205] on button "menu-action" at bounding box center [470, 205] width 30 height 22
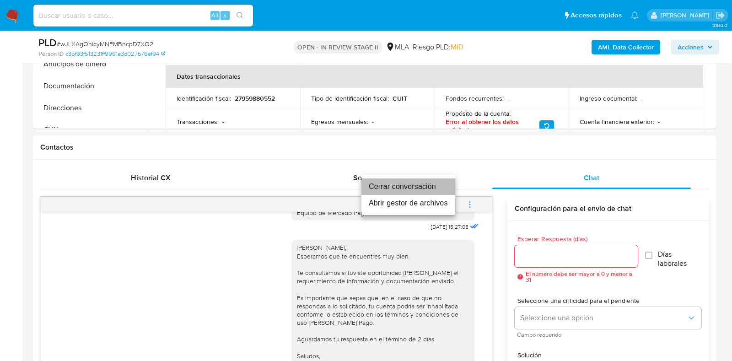
click at [410, 186] on li "Cerrar conversación" at bounding box center [409, 186] width 94 height 16
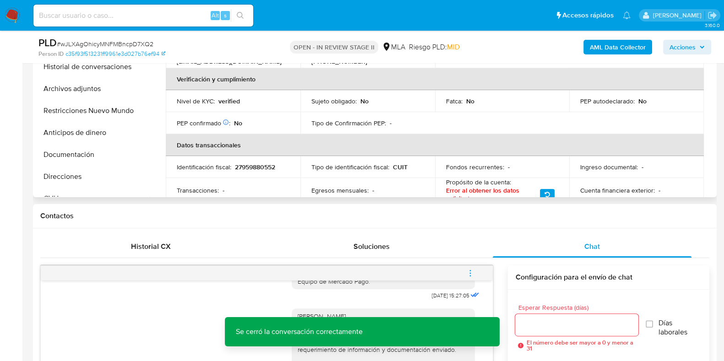
scroll to position [172, 0]
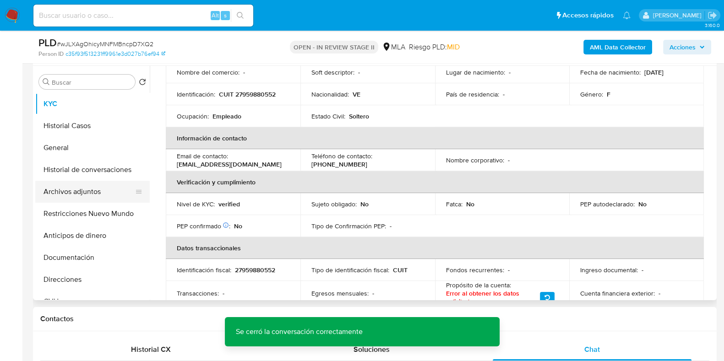
click at [82, 188] on button "Archivos adjuntos" at bounding box center [88, 192] width 107 height 22
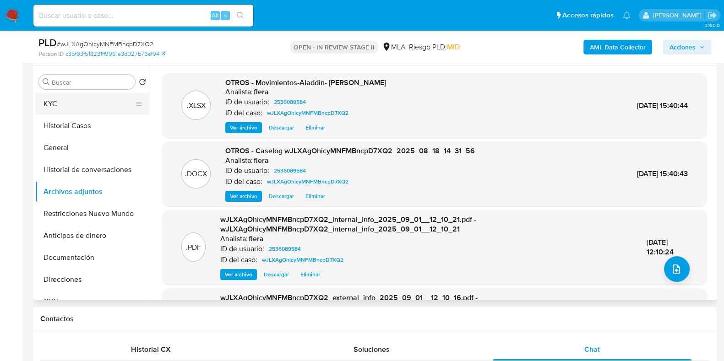
click at [52, 104] on button "KYC" at bounding box center [88, 104] width 107 height 22
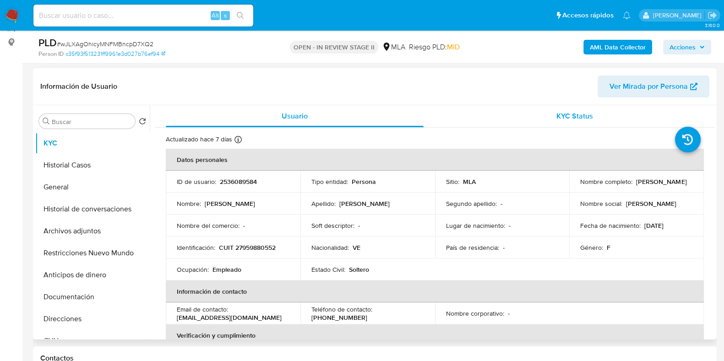
scroll to position [114, 0]
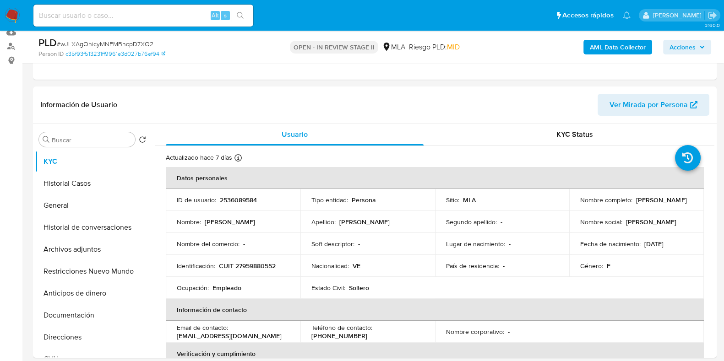
click at [692, 47] on span "Acciones" at bounding box center [682, 47] width 26 height 15
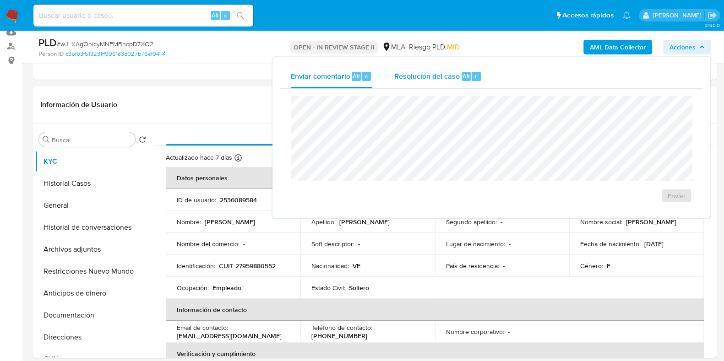
click at [461, 84] on div "Resolución del caso Alt r" at bounding box center [437, 77] width 87 height 24
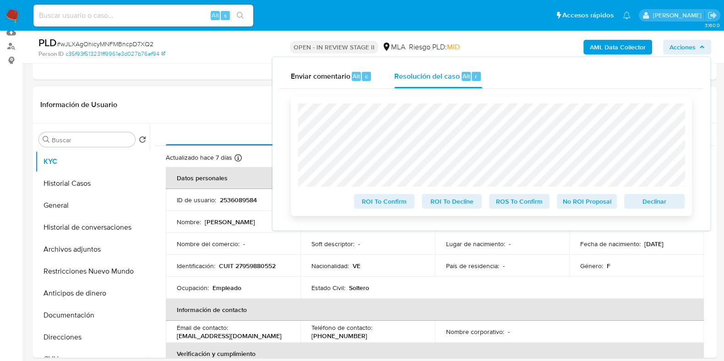
click at [597, 205] on span "No ROI Proposal" at bounding box center [587, 201] width 48 height 13
